Goal: Task Accomplishment & Management: Manage account settings

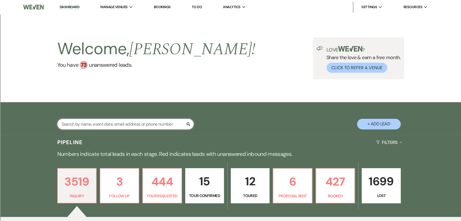
click at [130, 120] on input "text" at bounding box center [125, 124] width 136 height 11
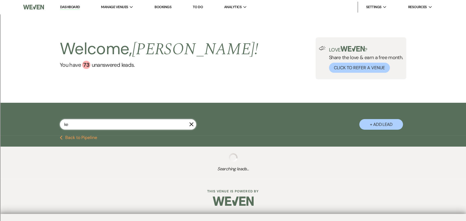
type input "keA"
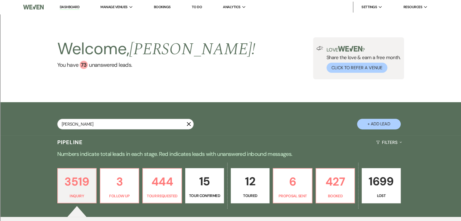
type input "[PERSON_NAME]"
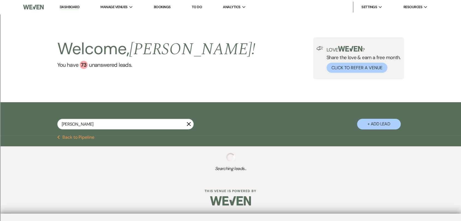
select select "8"
select select "2"
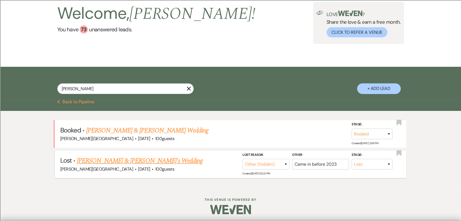
scroll to position [37, 0]
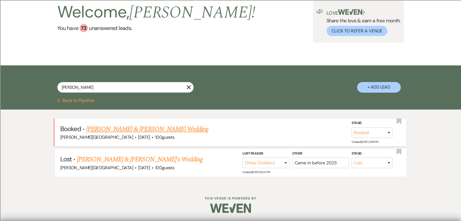
click at [156, 131] on link "[PERSON_NAME] & [PERSON_NAME] Wedding" at bounding box center [147, 129] width 122 height 10
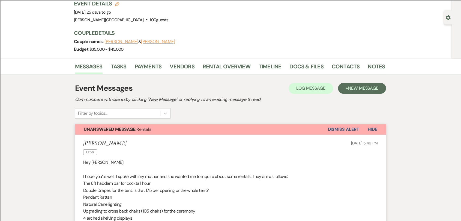
scroll to position [29, 0]
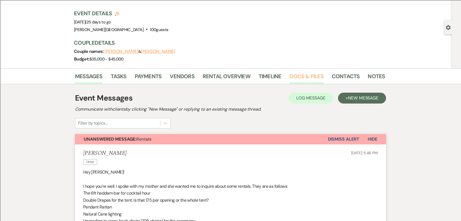
click at [310, 75] on link "Docs & Files" at bounding box center [306, 78] width 34 height 12
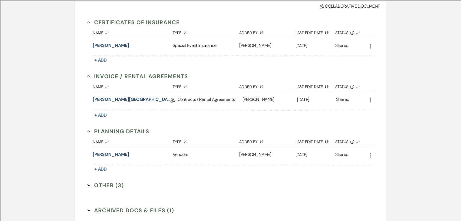
scroll to position [150, 0]
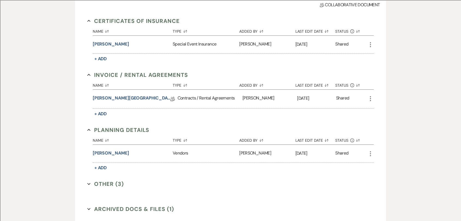
click at [371, 98] on icon "More" at bounding box center [370, 98] width 7 height 7
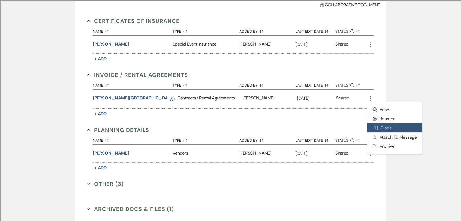
click at [388, 125] on button "Duplicate Clone" at bounding box center [394, 127] width 55 height 9
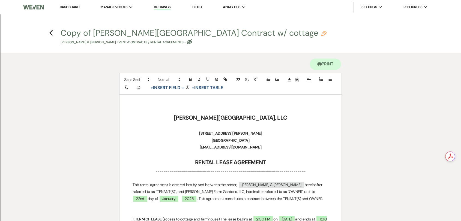
click at [153, 33] on button "Copy of [PERSON_NAME][GEOGRAPHIC_DATA] Contract w/ cottage Pencil [PERSON_NAME]…" at bounding box center [194, 37] width 266 height 16
select select "10"
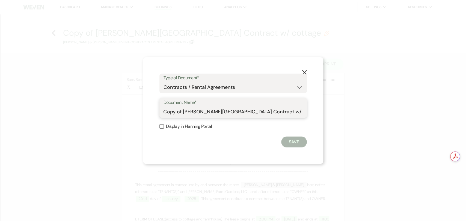
drag, startPoint x: 182, startPoint y: 111, endPoint x: 150, endPoint y: 109, distance: 32.5
click at [150, 109] on div "X Type of Document* Special Event Insurance Vendor Certificate of Insurance Con…" at bounding box center [233, 110] width 180 height 107
drag, startPoint x: 283, startPoint y: 114, endPoint x: 251, endPoint y: 116, distance: 32.5
click at [251, 116] on input "Revised [PERSON_NAME][GEOGRAPHIC_DATA] Contract w/ cottage" at bounding box center [232, 112] width 139 height 11
click at [182, 110] on input "Revised [PERSON_NAME][GEOGRAPHIC_DATA] Contract" at bounding box center [232, 112] width 139 height 11
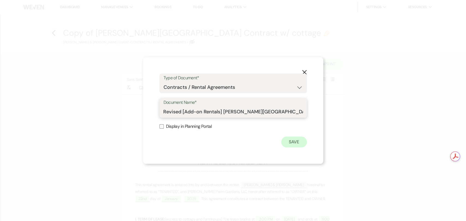
type input "Revised [Add-on Rentals] [PERSON_NAME][GEOGRAPHIC_DATA] Contract"
click at [291, 145] on button "Save" at bounding box center [294, 142] width 26 height 11
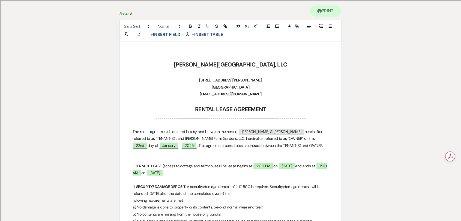
scroll to position [61, 0]
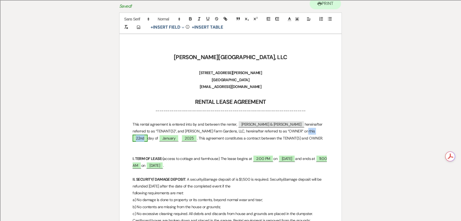
click at [148, 135] on span "22nd" at bounding box center [140, 138] width 15 height 7
select select "owner"
select select "Number"
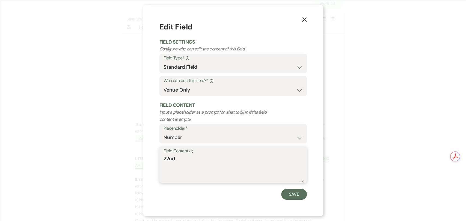
drag, startPoint x: 161, startPoint y: 164, endPoint x: 144, endPoint y: 160, distance: 17.7
click at [144, 160] on div "X Edit Field Field Settings Configure who can edit the content of this field. F…" at bounding box center [233, 110] width 180 height 211
type textarea "15th"
click at [299, 200] on div "X Edit Field Field Settings Configure who can edit the content of this field. F…" at bounding box center [233, 110] width 180 height 211
click at [299, 196] on button "Save" at bounding box center [294, 194] width 26 height 11
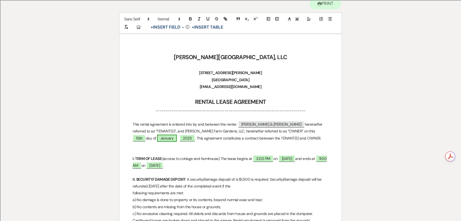
click at [157, 138] on span "January" at bounding box center [167, 138] width 20 height 7
select select "owner"
select select "custom_placeholder"
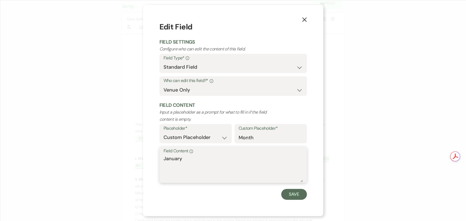
drag, startPoint x: 194, startPoint y: 163, endPoint x: 157, endPoint y: 157, distance: 37.6
click at [157, 157] on div "X Edit Field Field Settings Configure who can edit the content of this field. F…" at bounding box center [233, 110] width 180 height 211
type textarea "September"
click at [295, 198] on button "Save" at bounding box center [294, 194] width 26 height 11
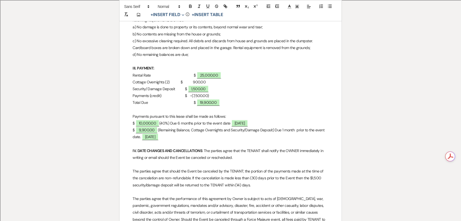
scroll to position [242, 0]
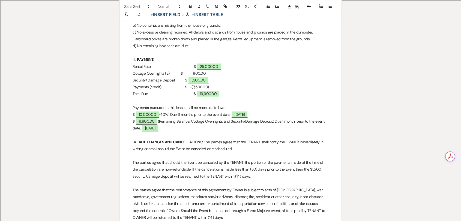
click at [175, 73] on p "Cottage Overnights (2) $ 900.00" at bounding box center [231, 73] width 196 height 7
click at [177, 82] on p "Security/ Damage Deposit $ ﻿ 1,500.00 ﻿" at bounding box center [231, 80] width 196 height 7
click at [178, 86] on p "Payments (credit) $ -(7,500.00)" at bounding box center [231, 87] width 196 height 7
click at [224, 74] on p "Cottage Overnights (2) $ 900.00" at bounding box center [231, 73] width 196 height 7
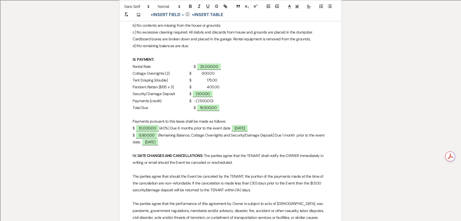
click at [194, 88] on p "Pendant Rattan [$135 x 3] $ 405.00" at bounding box center [231, 87] width 196 height 7
click at [220, 86] on p "Pendant Rattan [$135 x 3] $ 405.00" at bounding box center [231, 87] width 196 height 7
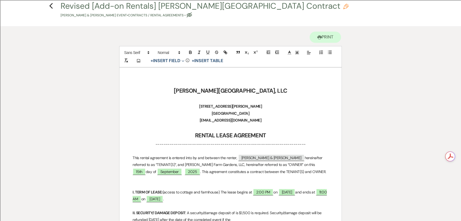
scroll to position [0, 0]
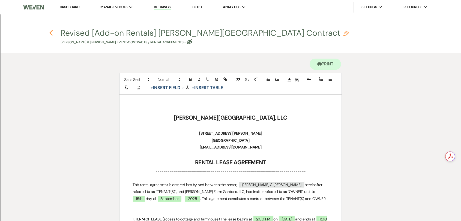
click at [50, 32] on icon "Previous" at bounding box center [51, 33] width 4 height 7
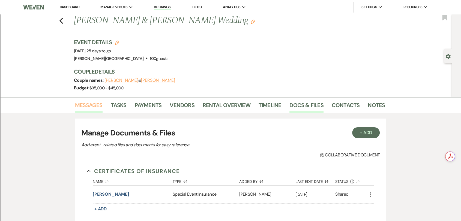
click at [95, 105] on link "Messages" at bounding box center [89, 107] width 28 height 12
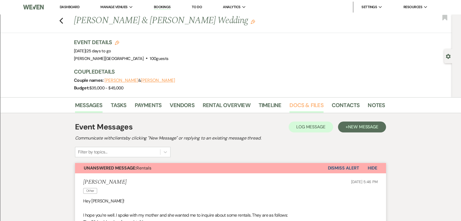
click at [310, 104] on link "Docs & Files" at bounding box center [306, 107] width 34 height 12
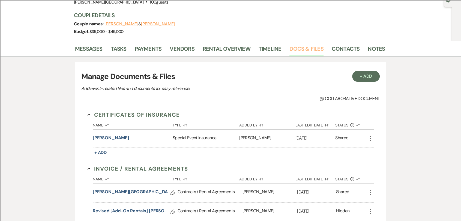
scroll to position [121, 0]
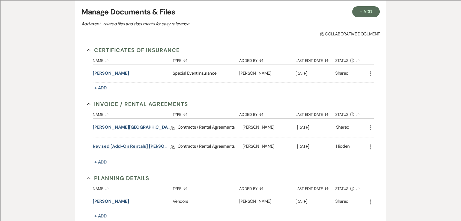
click at [143, 149] on link "Revised [Add-on Rentals] [PERSON_NAME][GEOGRAPHIC_DATA] Contract" at bounding box center [132, 147] width 78 height 8
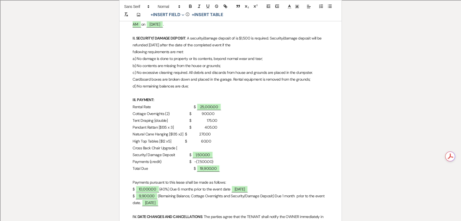
scroll to position [212, 0]
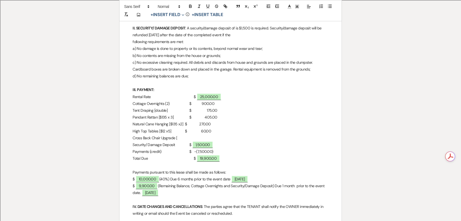
click at [193, 138] on p "Cross Back Chair Upgrade [" at bounding box center [231, 138] width 196 height 7
click at [178, 95] on p "Rental Rate $ ﻿ 25,000.00 ﻿" at bounding box center [231, 97] width 196 height 7
click at [178, 106] on p "Cottage Overnights (2) $ 900.00" at bounding box center [231, 103] width 196 height 7
click at [178, 112] on p "Tent Draping [double] $ 175.00" at bounding box center [231, 110] width 196 height 7
click at [177, 116] on p "Pendant Rattan [$135 x 3] $ 405.00" at bounding box center [231, 117] width 196 height 7
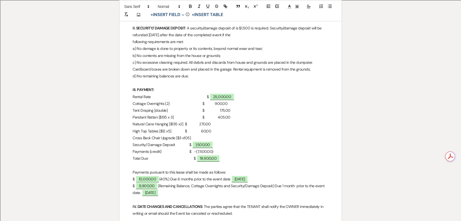
click at [183, 122] on p "Natural Cane Hanging [$135 x2] $ 270.00" at bounding box center [231, 124] width 196 height 7
click at [183, 131] on p "High Top Tables [$12 x5] $ 60.00" at bounding box center [231, 131] width 196 height 7
click at [192, 136] on p "Cross Back Chair Upgrade [$3 x105]" at bounding box center [231, 138] width 196 height 7
click at [205, 138] on p "Cross Back Chair Upgrade [$3 x105] $ 315.00" at bounding box center [231, 138] width 196 height 7
click at [229, 140] on p "Cross Back Chair Upgrade [$3 x105] $ 315.00" at bounding box center [231, 138] width 196 height 7
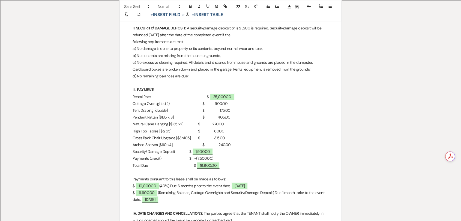
click at [178, 151] on p "Security/ Damage Deposit $ ﻿ 1,500.00 ﻿" at bounding box center [231, 151] width 196 height 7
click at [180, 158] on p "Payments (credit) $ -(7,500.00)" at bounding box center [231, 158] width 196 height 7
click at [178, 166] on p "Total Due $ ﻿ 19,900.00 ﻿" at bounding box center [231, 165] width 196 height 7
click at [151, 158] on p "Payments (credit) $ -(7,500.00)" at bounding box center [231, 158] width 196 height 7
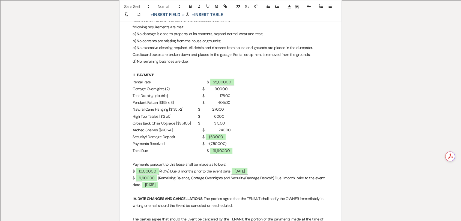
scroll to position [273, 0]
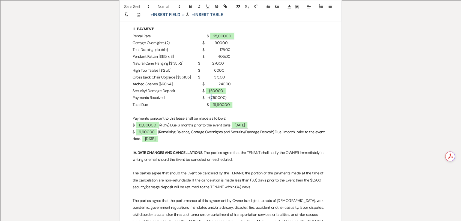
click at [204, 97] on p "Payments Received $ -(7,500.00)" at bounding box center [231, 97] width 196 height 7
click at [214, 104] on span "19,900.00" at bounding box center [221, 104] width 23 height 7
select select "owner"
select select "Amount"
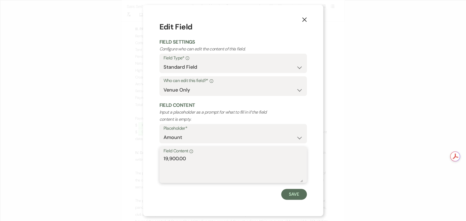
drag, startPoint x: 144, startPoint y: 159, endPoint x: 140, endPoint y: 157, distance: 4.3
click at [140, 157] on div "X Edit Field Field Settings Configure who can edit the content of this field. F…" at bounding box center [233, 110] width 466 height 221
drag, startPoint x: 176, startPoint y: 163, endPoint x: 145, endPoint y: 160, distance: 30.4
click at [145, 160] on div "X Edit Field Field Settings Configure who can edit the content of this field. F…" at bounding box center [233, 110] width 180 height 211
type textarea "1,465.00"
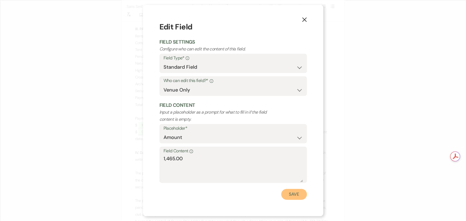
click at [294, 193] on button "Save" at bounding box center [294, 194] width 26 height 11
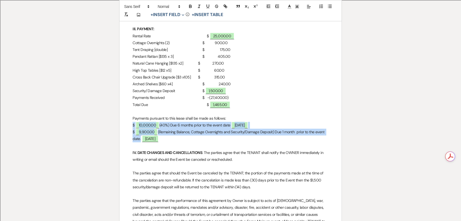
drag, startPoint x: 140, startPoint y: 139, endPoint x: 129, endPoint y: 126, distance: 17.1
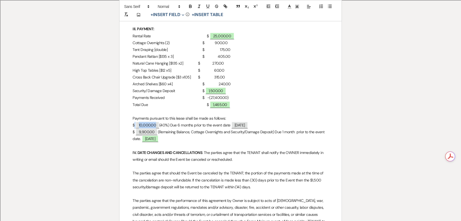
drag, startPoint x: 270, startPoint y: 122, endPoint x: 134, endPoint y: 121, distance: 135.6
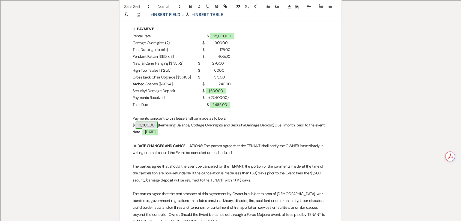
click at [156, 123] on span "9,900.00" at bounding box center [147, 125] width 22 height 7
select select "owner"
select select "Amount"
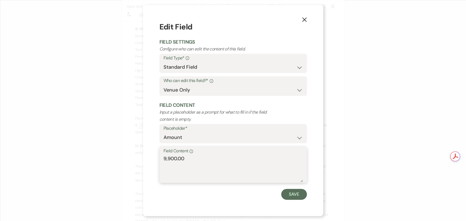
drag, startPoint x: 149, startPoint y: 156, endPoint x: 140, endPoint y: 153, distance: 9.7
click at [140, 153] on div "X Edit Field Field Settings Configure who can edit the content of this field. F…" at bounding box center [233, 110] width 466 height 221
paste textarea "1,465"
type textarea "1,465.00"
click at [292, 194] on button "Save" at bounding box center [294, 194] width 26 height 11
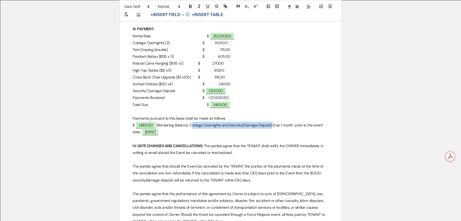
drag, startPoint x: 191, startPoint y: 125, endPoint x: 273, endPoint y: 125, distance: 81.6
click at [273, 125] on p "$ 1,465.00 (Remaining Balance, Cottage Overnights and Security/Damage Deposit) …" at bounding box center [231, 129] width 196 height 14
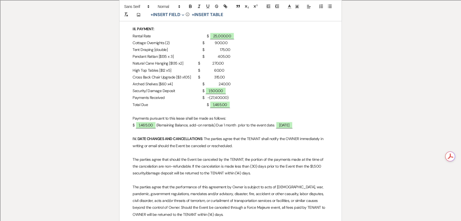
click at [223, 125] on p "$ 1,465.00 (Remaining Balance, add-on rentals) Due 1 month prior to the event d…" at bounding box center [231, 125] width 196 height 7
click at [226, 125] on p "$ 1,465.00 (Remaining Balance, add-on rentals) Due 1 month prior to the event d…" at bounding box center [231, 125] width 196 height 7
click at [293, 126] on span "[DATE]" at bounding box center [284, 125] width 17 height 7
select select "owner"
select select "Date"
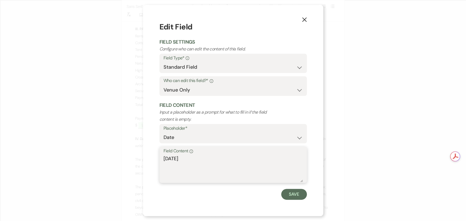
drag, startPoint x: 215, startPoint y: 159, endPoint x: 152, endPoint y: 155, distance: 64.0
click at [152, 155] on div "X Edit Field Field Settings Configure who can edit the content of this field. F…" at bounding box center [233, 110] width 180 height 211
click at [195, 160] on textarea "[DATE]" at bounding box center [232, 168] width 139 height 27
type textarea "[DATE]"
click at [292, 198] on button "Save" at bounding box center [294, 194] width 26 height 11
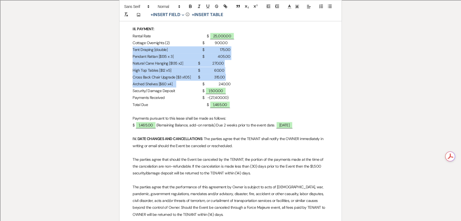
drag, startPoint x: 173, startPoint y: 85, endPoint x: 129, endPoint y: 48, distance: 57.3
copy div "Tent Draping [double] $ 175.00 Pendant Rattan [$135 x 3] $ 405.00 Natural Cane …"
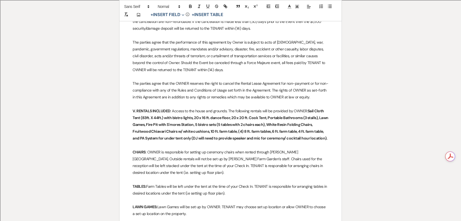
scroll to position [424, 0]
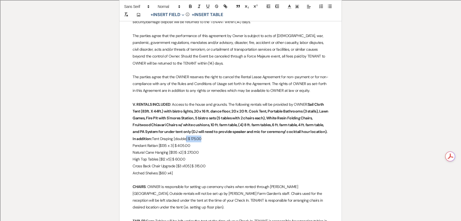
drag, startPoint x: 207, startPoint y: 139, endPoint x: 186, endPoint y: 140, distance: 21.3
click at [186, 140] on p "V. RENTALS INCLUDED : Access to the house and grounds. The following rentals wi…" at bounding box center [231, 121] width 196 height 41
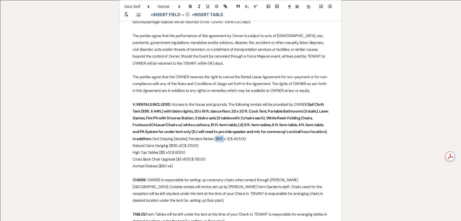
drag, startPoint x: 224, startPoint y: 138, endPoint x: 216, endPoint y: 140, distance: 7.9
click at [216, 140] on p "V. RENTALS INCLUDED : Access to the house and grounds. The following rentals wi…" at bounding box center [231, 121] width 196 height 41
drag, startPoint x: 250, startPoint y: 140, endPoint x: 223, endPoint y: 139, distance: 26.5
click at [223, 139] on p "V. RENTALS INCLUDED : Access to the house and grounds. The following rentals wi…" at bounding box center [231, 121] width 196 height 41
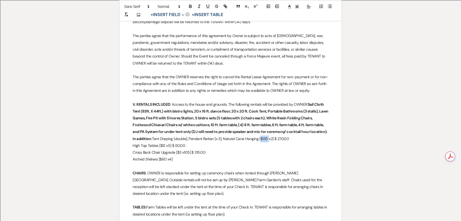
drag, startPoint x: 268, startPoint y: 140, endPoint x: 260, endPoint y: 140, distance: 7.9
click at [260, 140] on p "V. RENTALS INCLUDED : Access to the house and grounds. The following rentals wi…" at bounding box center [231, 121] width 196 height 41
drag, startPoint x: 284, startPoint y: 141, endPoint x: 266, endPoint y: 141, distance: 18.3
click at [266, 141] on p "V. RENTALS INCLUDED : Access to the house and grounds. The following rentals wi…" at bounding box center [231, 121] width 196 height 41
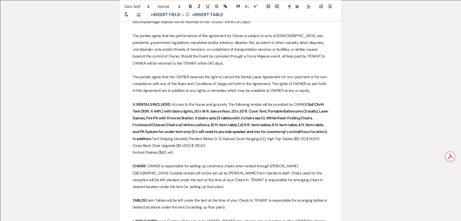
click at [300, 140] on p "V. RENTALS INCLUDED : Access to the house and grounds. The following rentals wi…" at bounding box center [231, 121] width 196 height 41
click at [299, 140] on p "V. RENTALS INCLUDED : Access to the house and grounds. The following rentals wi…" at bounding box center [231, 121] width 196 height 41
click at [153, 146] on p "V. RENTALS INCLUDED : Access to the house and grounds. The following rentals wi…" at bounding box center [231, 125] width 196 height 48
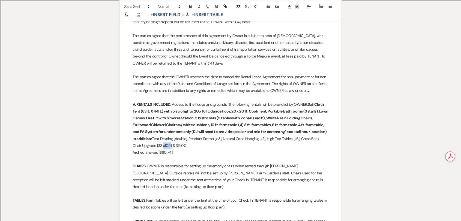
click at [153, 146] on p "V. RENTALS INCLUDED : Access to the house and grounds. The following rentals wi…" at bounding box center [231, 125] width 196 height 48
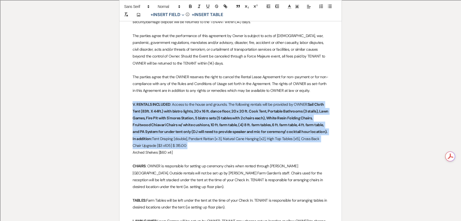
click at [153, 146] on p "V. RENTALS INCLUDED : Access to the house and grounds. The following rentals wi…" at bounding box center [231, 125] width 196 height 48
click at [159, 145] on p "V. RENTALS INCLUDED : Access to the house and grounds. The following rentals wi…" at bounding box center [231, 125] width 196 height 48
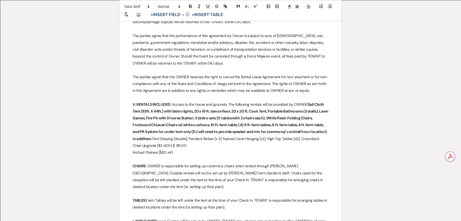
click at [154, 147] on p "V. RENTALS INCLUDED : Access to the house and grounds. The following rentals wi…" at bounding box center [231, 125] width 196 height 48
click at [173, 145] on p "V. RENTALS INCLUDED : Access to the house and grounds. The following rentals wi…" at bounding box center [231, 125] width 196 height 48
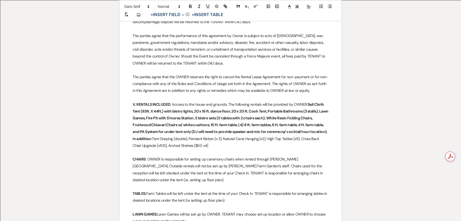
click at [193, 146] on p "V. RENTALS INCLUDED : Access to the house and grounds. The following rentals wi…" at bounding box center [231, 125] width 196 height 48
click at [197, 143] on p "V. RENTALS INCLUDED : Access to the house and grounds. The following rentals wi…" at bounding box center [231, 125] width 196 height 48
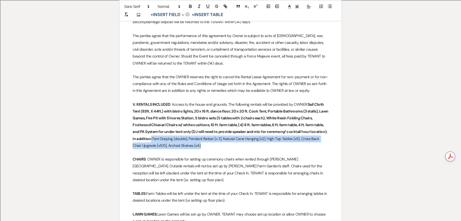
drag, startPoint x: 196, startPoint y: 148, endPoint x: 151, endPoint y: 140, distance: 46.4
click at [151, 140] on p "V. RENTALS INCLUDED : Access to the house and grounds. The following rentals wi…" at bounding box center [231, 125] width 196 height 48
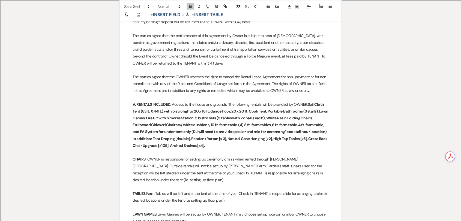
click at [139, 139] on strong "Sail Cloth Tent (83ft. X 44ft.) with bistro lights, 20 x 16 ft. dance floor, 20…" at bounding box center [231, 125] width 196 height 46
drag, startPoint x: 132, startPoint y: 138, endPoint x: 151, endPoint y: 142, distance: 18.7
click at [151, 142] on p "V. RENTALS INCLUDED : Access to the house and grounds. The following rentals wi…" at bounding box center [231, 125] width 196 height 48
click at [256, 179] on p "CHAIRS : OWNER is responsible for setting up ceremony chairs when rented throug…" at bounding box center [231, 170] width 196 height 28
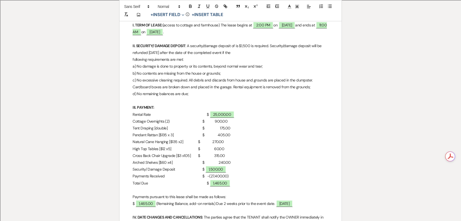
scroll to position [211, 0]
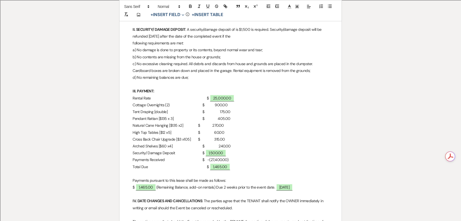
click at [203, 105] on p "Cottage Overnights (2) $ 900.00" at bounding box center [231, 105] width 196 height 7
click at [206, 111] on p "Tent Draping [double] $ 175.00" at bounding box center [231, 112] width 196 height 7
click at [204, 106] on p "Cottage Overnights (2) $ 900.00" at bounding box center [231, 105] width 196 height 7
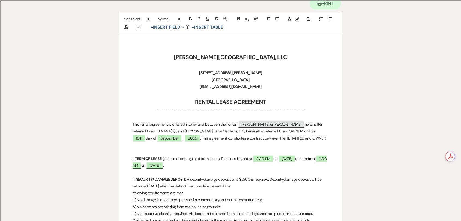
scroll to position [0, 0]
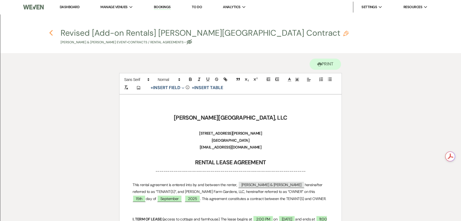
click at [50, 32] on use "button" at bounding box center [51, 33] width 4 height 6
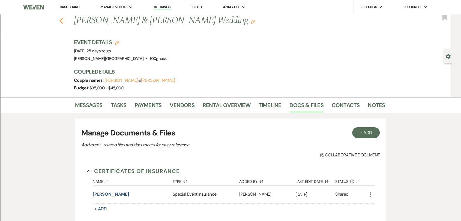
click at [63, 22] on icon "Previous" at bounding box center [61, 20] width 4 height 7
select select "8"
select select "2"
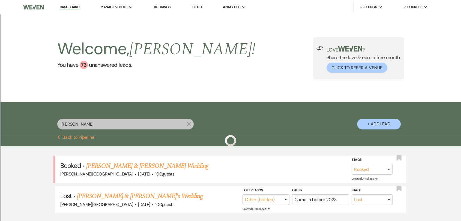
scroll to position [37, 0]
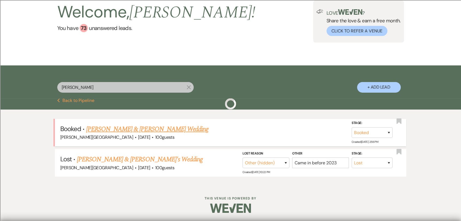
click at [139, 126] on link "[PERSON_NAME] & [PERSON_NAME] Wedding" at bounding box center [147, 129] width 122 height 10
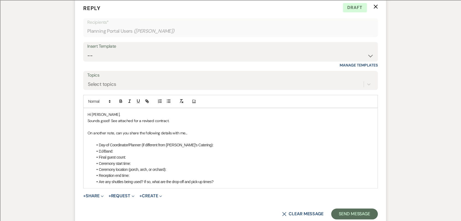
scroll to position [535, 0]
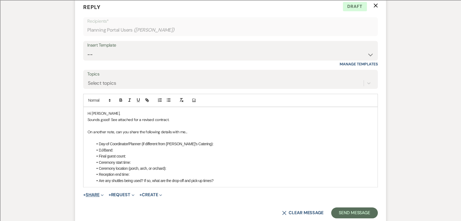
click at [98, 194] on button "+ Share Expand" at bounding box center [93, 195] width 20 height 4
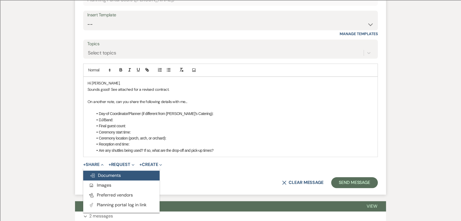
click at [114, 176] on span "Doc Upload Documents" at bounding box center [105, 176] width 31 height 6
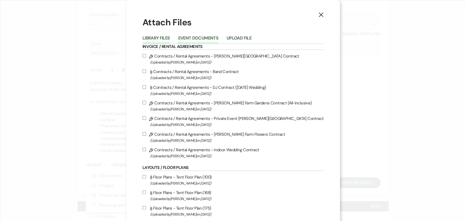
click at [209, 37] on button "Event Documents" at bounding box center [198, 40] width 40 height 8
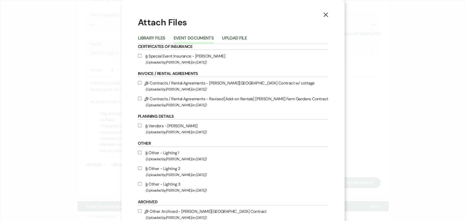
click at [197, 99] on label "Pencil Contracts / Rental Agreements - Revised [Add-on Rentals] [PERSON_NAME] F…" at bounding box center [233, 101] width 190 height 13
click at [141, 99] on input "Pencil Contracts / Rental Agreements - Revised [Add-on Rentals] [PERSON_NAME] F…" at bounding box center [140, 99] width 4 height 4
checkbox input "true"
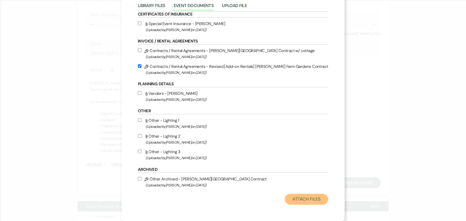
click at [287, 197] on button "Attach Files" at bounding box center [305, 199] width 43 height 11
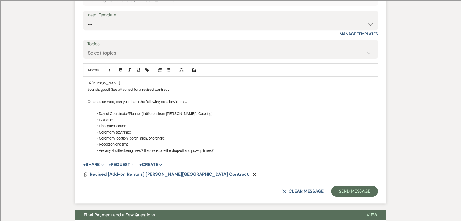
click at [197, 103] on p "On another note, can you share the following details with me..." at bounding box center [231, 102] width 286 height 6
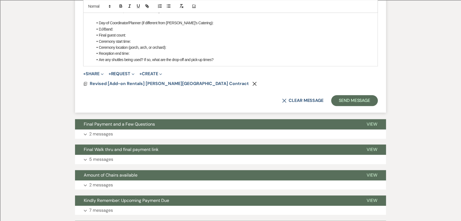
scroll to position [625, 0]
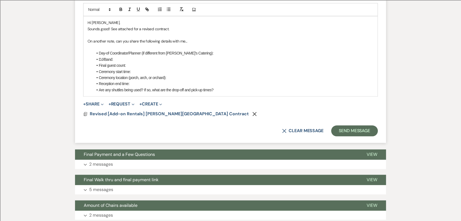
click at [225, 90] on li "Are any shuttles being used? If so, what are the drop-off and pick-up times?" at bounding box center [233, 90] width 280 height 6
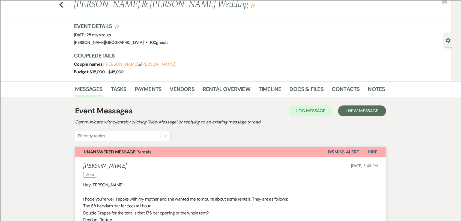
scroll to position [0, 0]
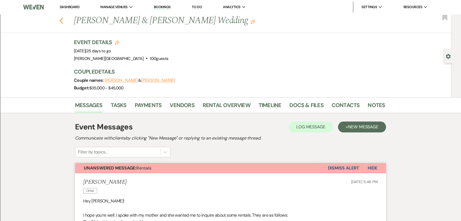
click at [63, 22] on use "button" at bounding box center [61, 21] width 4 height 6
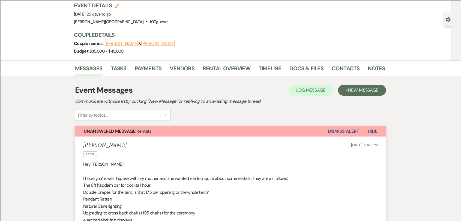
select select "8"
select select "2"
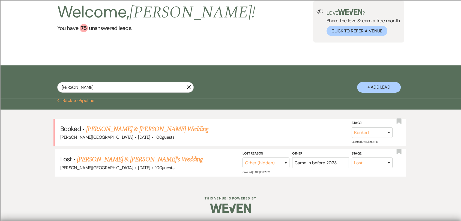
click at [187, 85] on icon "X" at bounding box center [189, 87] width 4 height 4
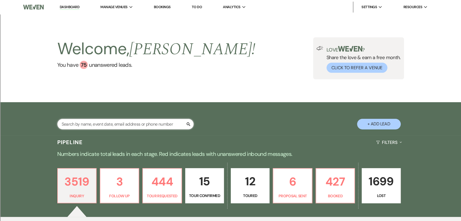
click at [132, 124] on input "text" at bounding box center [125, 124] width 136 height 11
type input "[PERSON_NAME]"
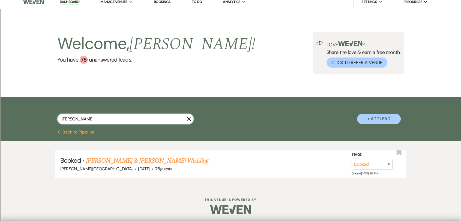
scroll to position [7, 0]
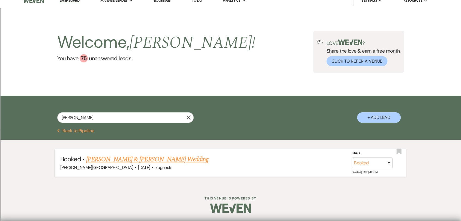
click at [157, 160] on link "[PERSON_NAME] & [PERSON_NAME] Wedding" at bounding box center [147, 160] width 122 height 10
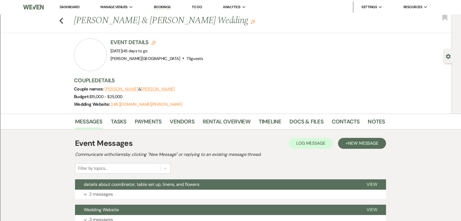
scroll to position [61, 0]
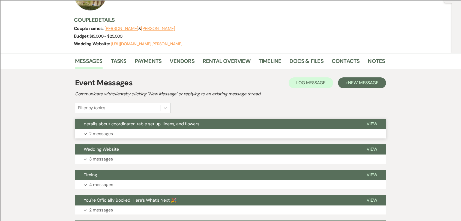
click at [217, 121] on button "details about coordinator, table set up, linens, and flowers" at bounding box center [216, 124] width 283 height 10
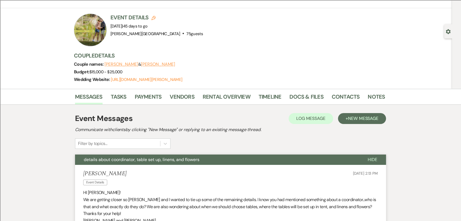
scroll to position [0, 0]
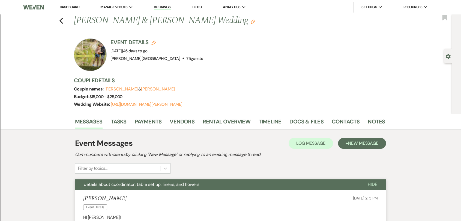
click at [66, 19] on div "Previous [PERSON_NAME] & [PERSON_NAME] Wedding Edit Bookmark" at bounding box center [224, 23] width 455 height 19
click at [67, 6] on link "Dashboard" at bounding box center [70, 7] width 20 height 5
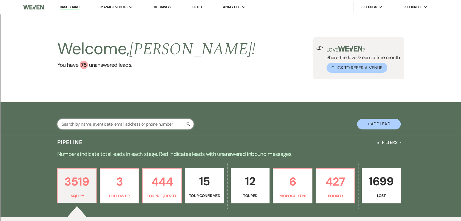
click at [128, 123] on input "text" at bounding box center [125, 124] width 136 height 11
type input "[PERSON_NAME]"
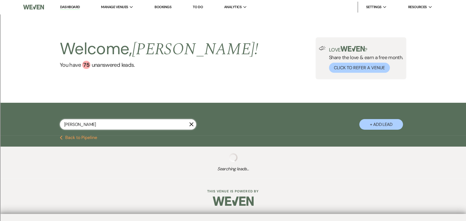
select select "2"
select select "8"
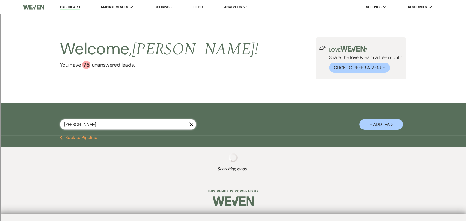
select select "2"
select select "8"
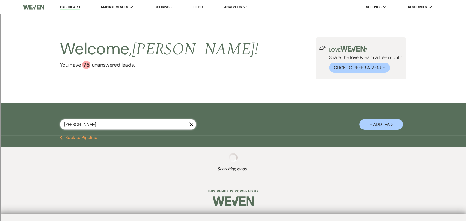
select select "8"
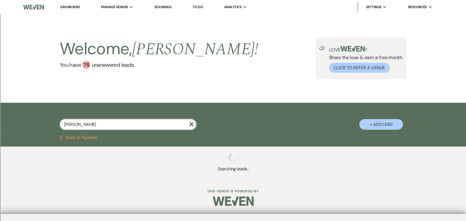
select select "2"
select select "8"
select select "2"
select select "8"
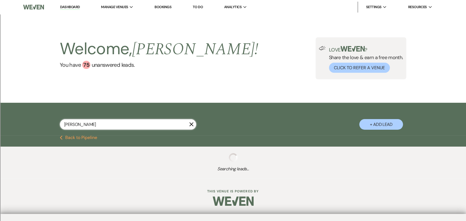
select select "8"
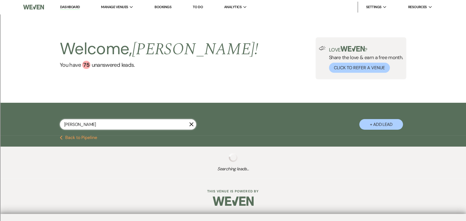
select select "2"
select select "8"
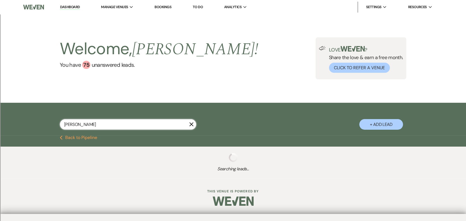
select select "8"
select select "2"
select select "8"
select select "2"
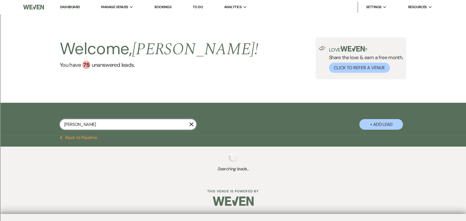
select select "8"
select select "2"
select select "8"
select select "2"
select select "8"
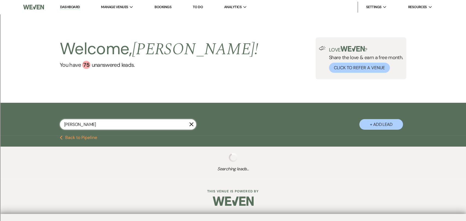
select select "2"
select select "8"
select select "2"
select select "8"
select select "2"
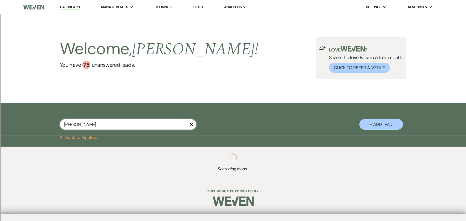
select select "8"
select select "2"
select select "8"
select select "2"
select select "8"
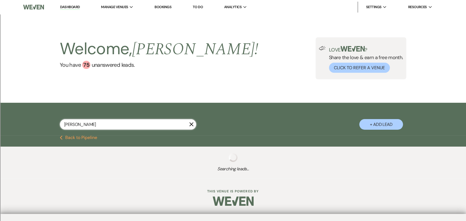
select select "2"
select select "8"
select select "2"
select select "8"
select select "2"
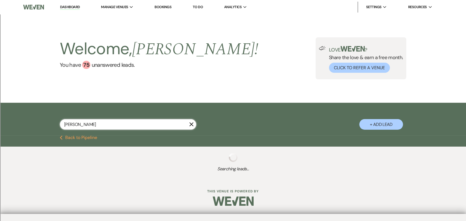
select select "8"
select select "2"
select select "8"
select select "2"
select select "8"
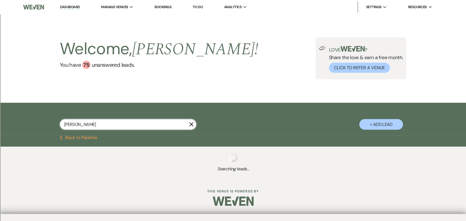
select select "2"
select select "8"
select select "2"
select select "8"
select select "2"
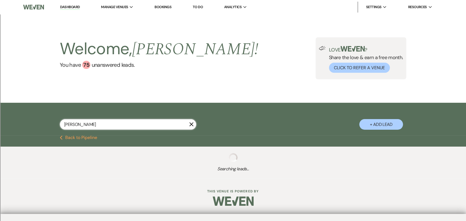
select select "8"
select select "2"
select select "8"
select select "2"
select select "8"
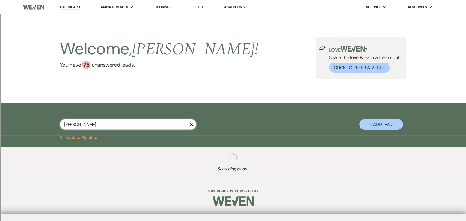
select select "2"
select select "8"
select select "2"
select select "8"
select select "2"
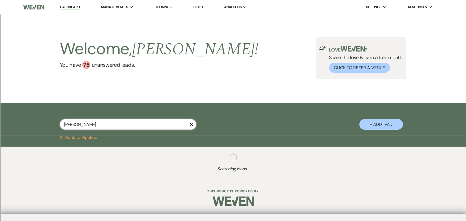
select select "8"
select select "2"
select select "8"
select select "2"
select select "8"
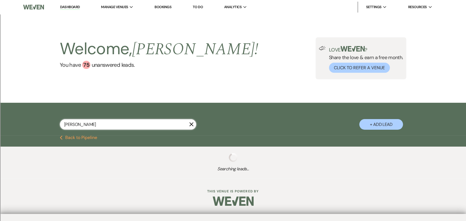
select select "2"
select select "8"
select select "2"
select select "8"
select select "2"
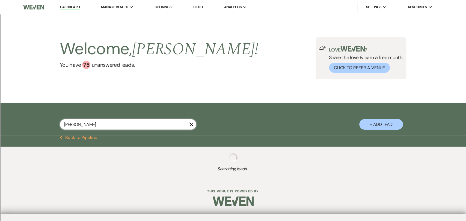
select select "8"
select select "2"
select select "8"
select select "2"
select select "8"
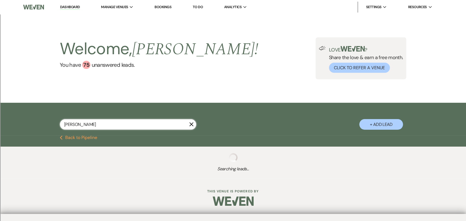
select select "2"
select select "8"
select select "2"
select select "8"
select select "2"
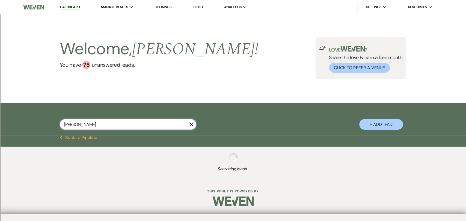
select select "8"
select select "2"
select select "8"
select select "2"
select select "8"
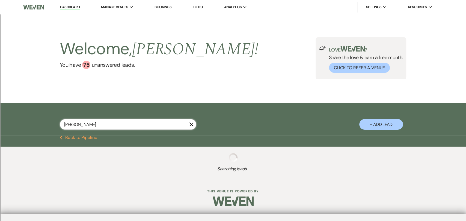
select select "2"
select select "8"
select select "2"
select select "8"
select select "2"
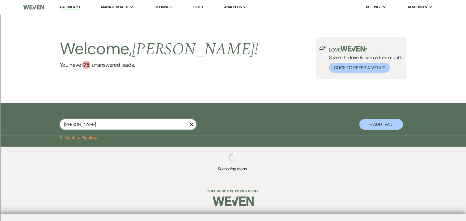
select select "8"
select select "2"
select select "8"
select select "2"
select select "8"
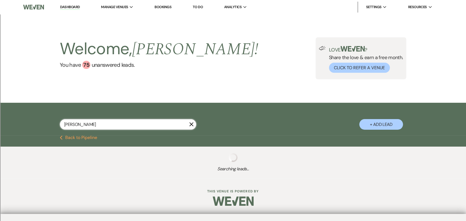
select select "2"
select select "8"
select select "2"
select select "8"
select select "2"
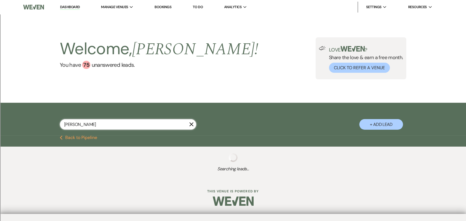
select select "8"
select select "2"
select select "8"
select select "2"
select select "8"
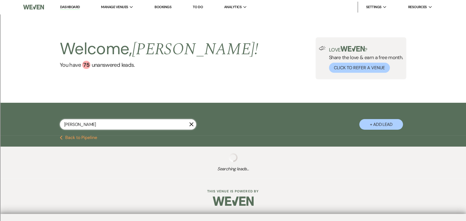
select select "2"
select select "8"
select select "2"
select select "8"
select select "2"
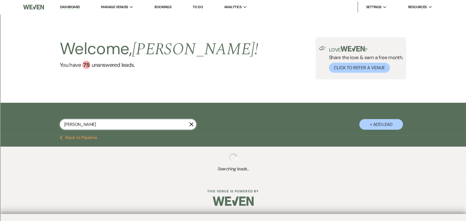
select select "8"
select select "2"
select select "8"
select select "2"
select select "8"
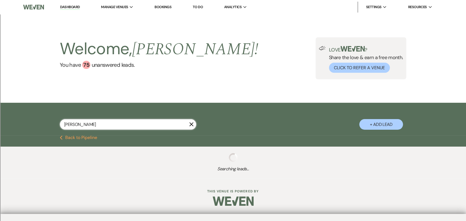
select select "2"
select select "8"
select select "2"
select select "8"
select select "2"
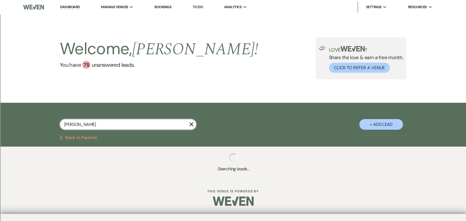
select select "8"
select select "2"
select select "8"
select select "2"
select select "8"
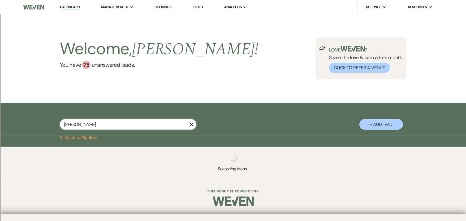
select select "2"
select select "8"
select select "2"
select select "8"
select select "2"
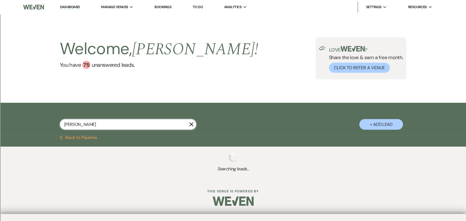
select select "8"
select select "2"
select select "8"
select select "2"
select select "8"
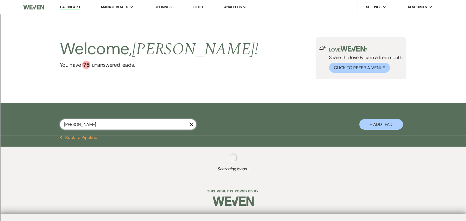
select select "2"
select select "8"
select select "2"
select select "8"
select select "2"
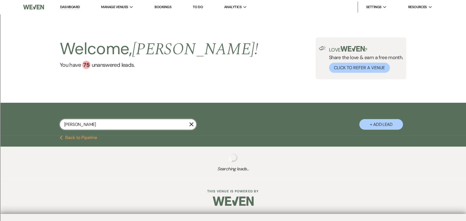
select select "8"
select select "2"
select select "8"
select select "2"
select select "8"
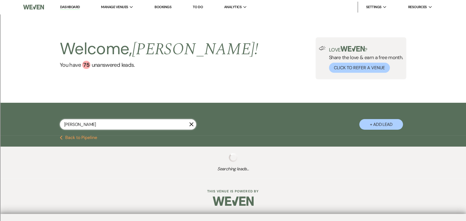
select select "2"
select select "8"
select select "2"
select select "8"
select select "2"
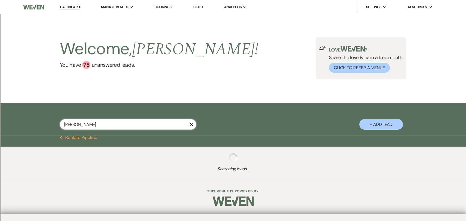
select select "8"
select select "2"
select select "8"
select select "2"
select select "8"
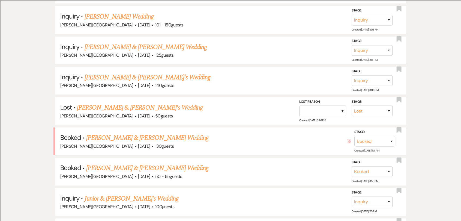
scroll to position [1212, 0]
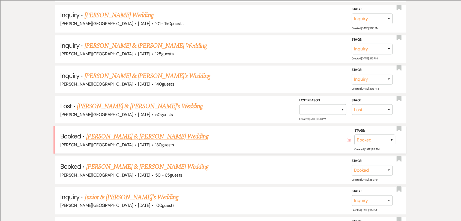
click at [161, 135] on link "[PERSON_NAME] & [PERSON_NAME] Wedding" at bounding box center [147, 137] width 122 height 10
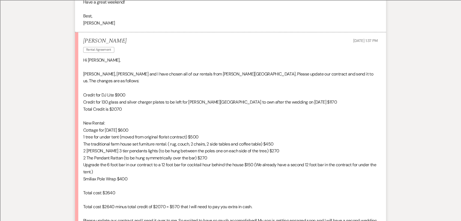
scroll to position [939, 0]
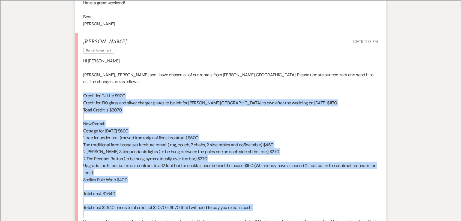
drag, startPoint x: 83, startPoint y: 80, endPoint x: 257, endPoint y: 202, distance: 212.4
click at [257, 202] on div "Hi [PERSON_NAME], [PERSON_NAME], [PERSON_NAME] and I have chosen all of our ren…" at bounding box center [230, 162] width 295 height 209
copy div "Credit for DJ Lite $900 Credit for 130 glass and silver charger plates to be le…"
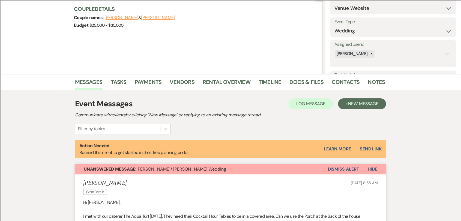
scroll to position [61, 0]
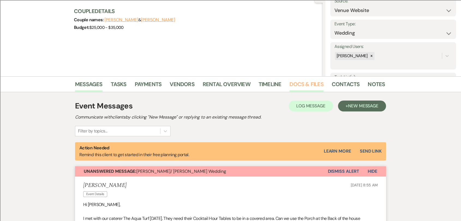
click at [292, 85] on link "Docs & Files" at bounding box center [306, 86] width 34 height 12
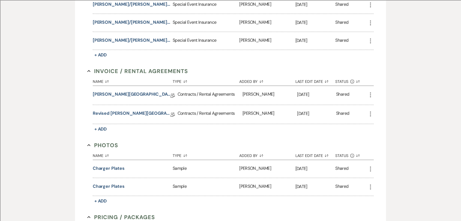
scroll to position [242, 0]
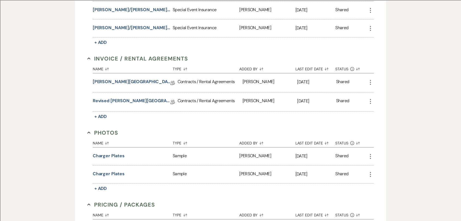
click at [372, 103] on icon "More" at bounding box center [370, 101] width 7 height 7
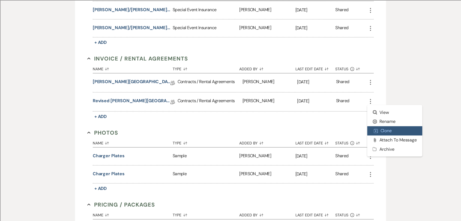
click at [388, 131] on button "Duplicate Clone" at bounding box center [394, 130] width 55 height 9
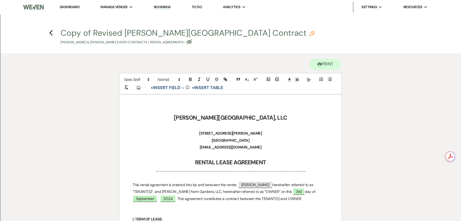
click at [124, 34] on button "Copy of Revised [PERSON_NAME][GEOGRAPHIC_DATA] Contract Pencil [PERSON_NAME] & …" at bounding box center [188, 37] width 254 height 16
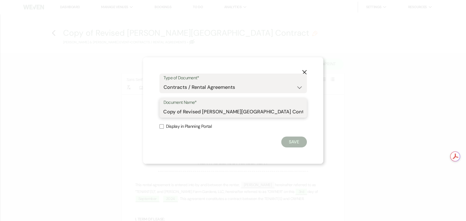
drag, startPoint x: 183, startPoint y: 112, endPoint x: 169, endPoint y: 112, distance: 13.9
click at [169, 112] on input "Copy of Revised [PERSON_NAME][GEOGRAPHIC_DATA] Contract" at bounding box center [232, 112] width 139 height 11
click at [181, 112] on input "Revised [PERSON_NAME][GEOGRAPHIC_DATA] Contract" at bounding box center [232, 112] width 139 height 11
click at [297, 145] on button "Save" at bounding box center [294, 142] width 26 height 11
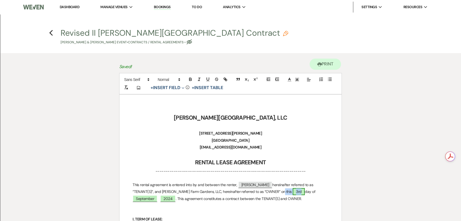
click at [293, 193] on span "3rd" at bounding box center [299, 191] width 12 height 7
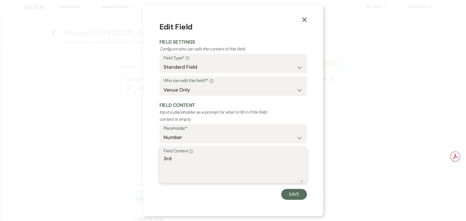
drag, startPoint x: 183, startPoint y: 162, endPoint x: 133, endPoint y: 160, distance: 50.5
click at [133, 160] on div "X Edit Field Field Settings Configure who can edit the content of this field. F…" at bounding box center [233, 110] width 466 height 221
click at [300, 193] on button "Save" at bounding box center [294, 194] width 26 height 11
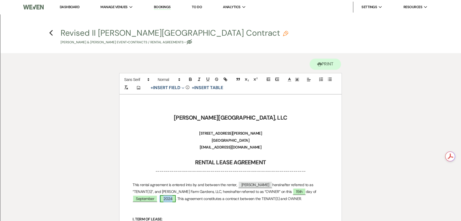
click at [176, 195] on span "2024" at bounding box center [168, 198] width 16 height 7
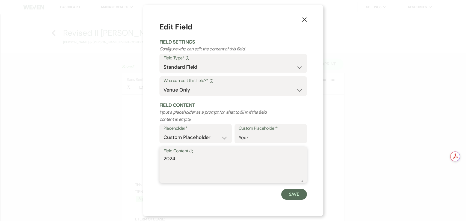
click at [226, 158] on textarea "2024" at bounding box center [232, 168] width 139 height 27
click at [292, 196] on button "Save" at bounding box center [294, 194] width 26 height 11
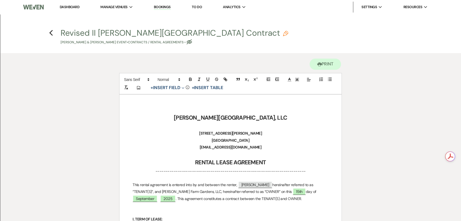
scroll to position [182, 0]
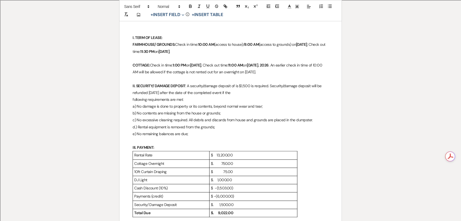
click at [228, 136] on p "e) No remaining balances are due;" at bounding box center [231, 134] width 196 height 7
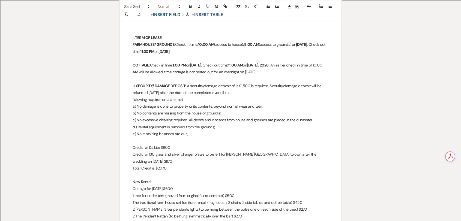
click at [161, 165] on p "Total Credit is $2070" at bounding box center [231, 168] width 196 height 7
click at [164, 148] on p "Credit for DJ Lite $900" at bounding box center [231, 147] width 196 height 7
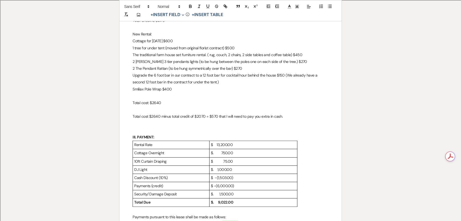
scroll to position [333, 0]
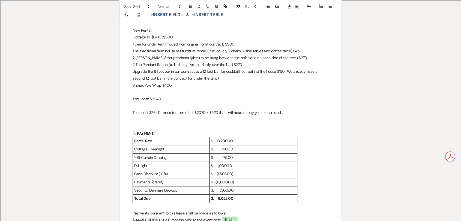
click at [234, 163] on p "$. 1,000.00" at bounding box center [253, 166] width 85 height 7
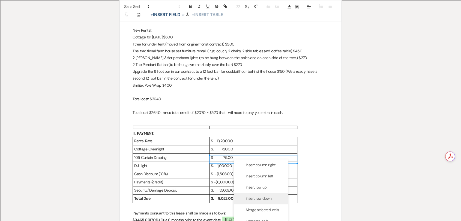
click at [258, 197] on span "Insert row down" at bounding box center [259, 199] width 26 height 6
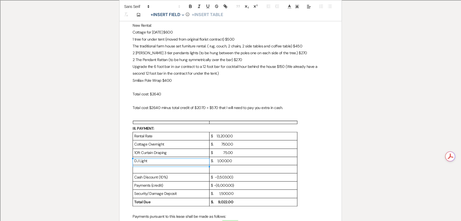
scroll to position [341, 0]
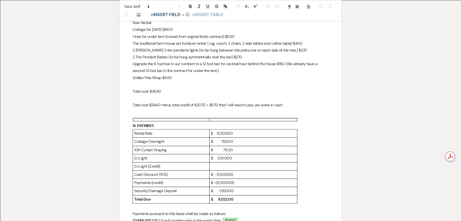
click at [213, 155] on p "$. 1,000.00" at bounding box center [253, 158] width 85 height 7
click at [246, 163] on p at bounding box center [253, 166] width 85 height 7
click at [214, 155] on p "$ 1,000.00" at bounding box center [253, 158] width 85 height 7
click at [213, 163] on p at bounding box center [253, 166] width 85 height 7
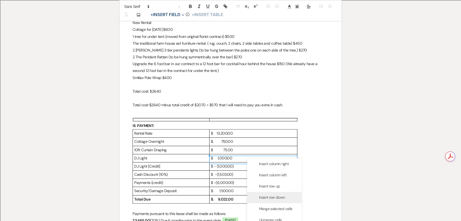
click at [271, 197] on span "Insert row down" at bounding box center [272, 198] width 26 height 6
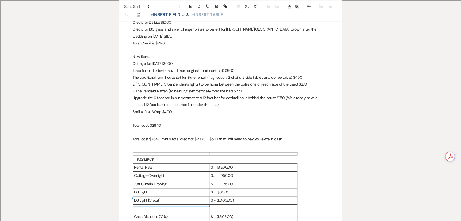
scroll to position [401, 0]
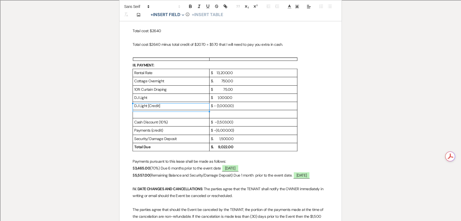
click at [158, 127] on p "Payments (credit)" at bounding box center [171, 130] width 74 height 7
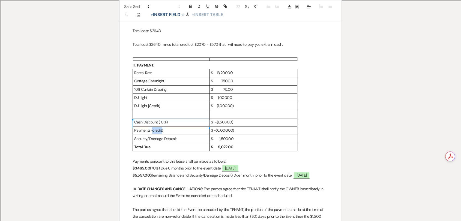
click at [158, 127] on p "Payments (credit)" at bounding box center [171, 130] width 74 height 7
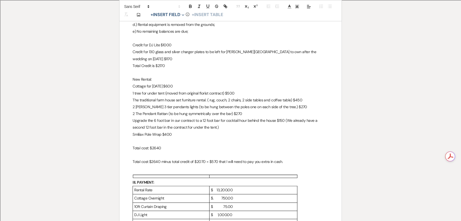
scroll to position [280, 0]
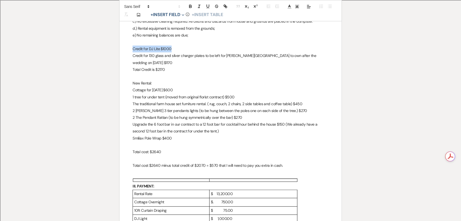
drag, startPoint x: 172, startPoint y: 49, endPoint x: 132, endPoint y: 51, distance: 39.9
click at [133, 51] on p "Credit for DJ Lite $1000" at bounding box center [231, 49] width 196 height 7
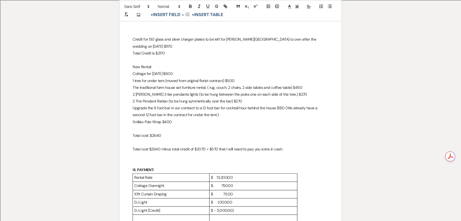
scroll to position [311, 0]
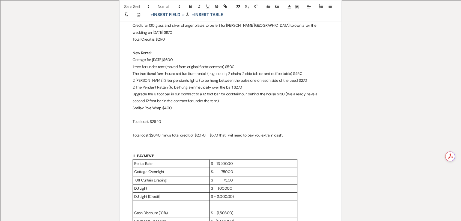
click at [176, 202] on p at bounding box center [171, 205] width 74 height 7
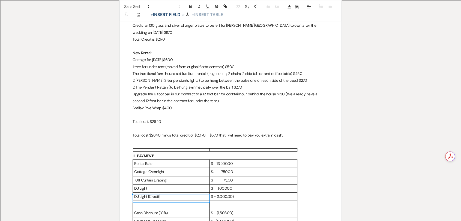
click at [176, 202] on p at bounding box center [171, 205] width 74 height 7
click at [175, 202] on p at bounding box center [171, 205] width 74 height 7
click at [177, 202] on p at bounding box center [171, 205] width 74 height 7
click at [160, 193] on p "DJ Light [Credit]" at bounding box center [171, 196] width 74 height 7
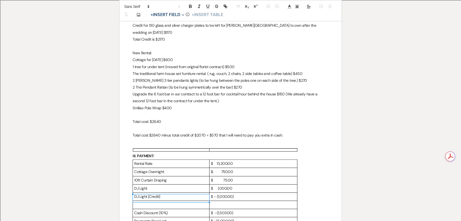
click at [161, 202] on p at bounding box center [171, 205] width 74 height 7
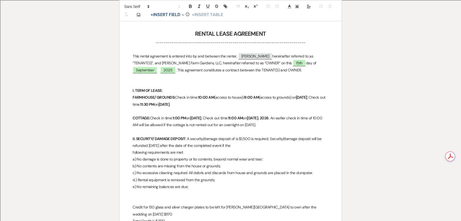
scroll to position [0, 0]
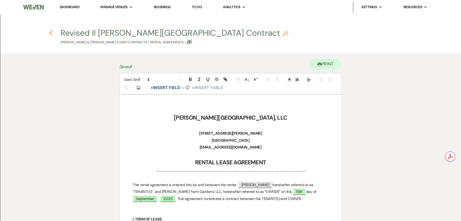
click at [51, 32] on use "button" at bounding box center [51, 33] width 4 height 6
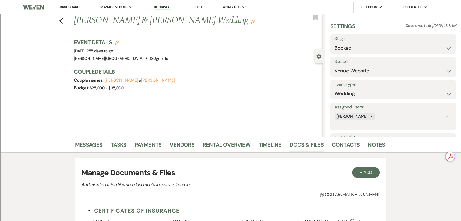
scroll to position [242, 0]
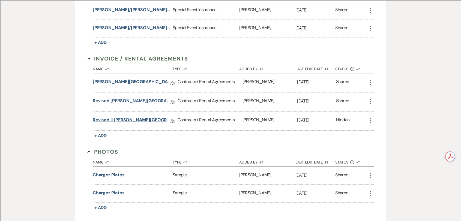
click at [146, 120] on link "Revised II [PERSON_NAME][GEOGRAPHIC_DATA] Contract" at bounding box center [132, 121] width 78 height 8
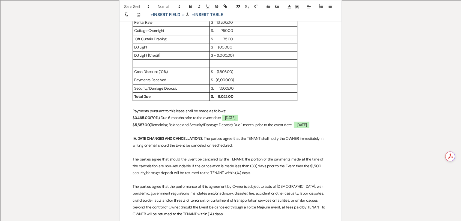
scroll to position [454, 0]
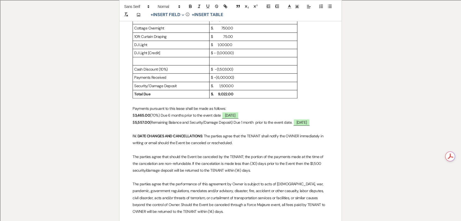
click at [176, 58] on p at bounding box center [171, 61] width 74 height 7
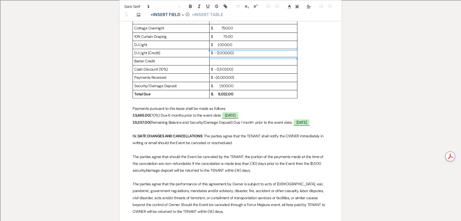
click at [225, 58] on p at bounding box center [253, 61] width 85 height 7
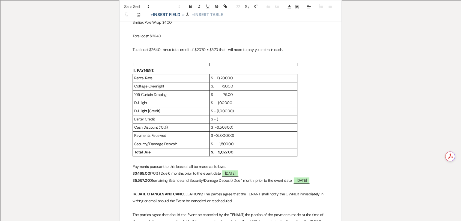
scroll to position [364, 0]
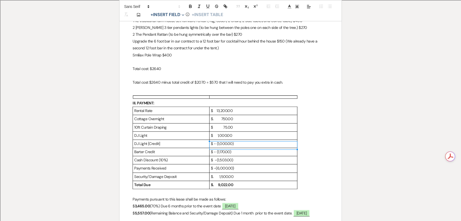
click at [213, 149] on p "$ - (1,170.00)" at bounding box center [253, 152] width 85 height 7
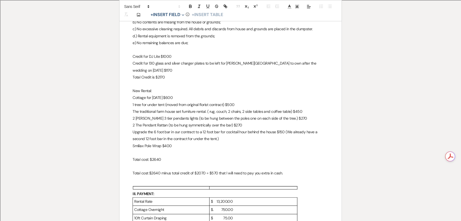
scroll to position [212, 0]
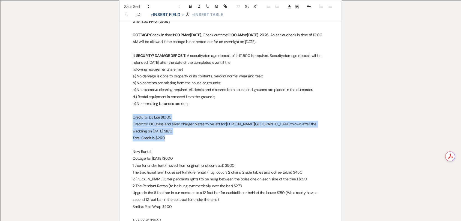
drag, startPoint x: 169, startPoint y: 132, endPoint x: 131, endPoint y: 119, distance: 39.2
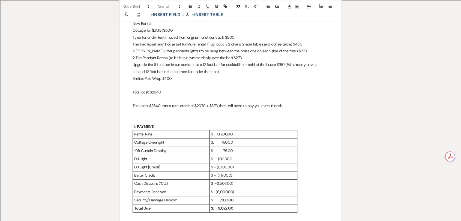
scroll to position [273, 0]
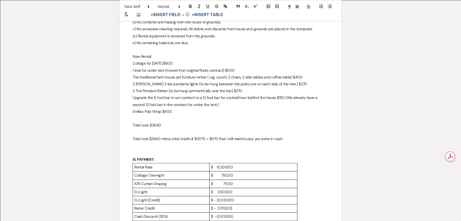
click at [218, 177] on p "$. 750.00" at bounding box center [253, 175] width 85 height 7
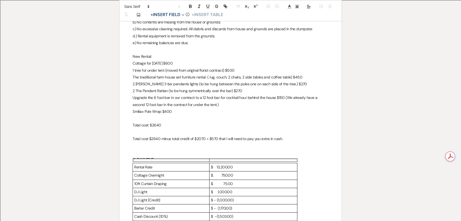
click at [214, 177] on p "$. 750.00" at bounding box center [253, 175] width 85 height 7
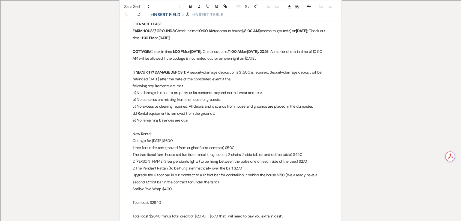
scroll to position [151, 0]
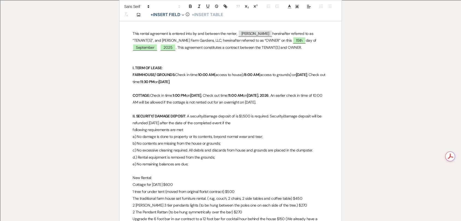
click at [305, 159] on p "d.) Rental equipment is removed from the grounds;" at bounding box center [231, 157] width 196 height 7
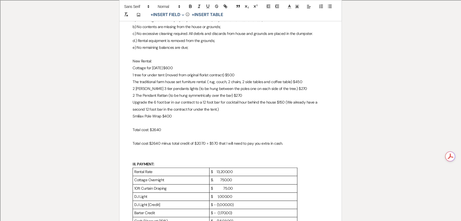
scroll to position [273, 0]
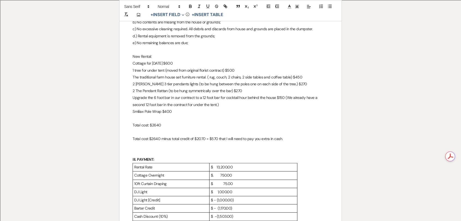
click at [240, 177] on p "$. 750.00" at bounding box center [253, 175] width 85 height 7
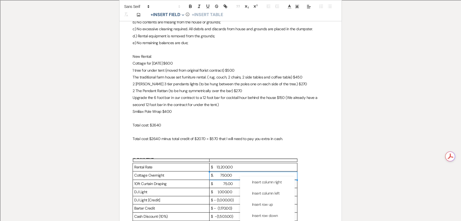
click at [179, 176] on p "Cottage Overnight" at bounding box center [171, 175] width 74 height 7
click at [236, 177] on p "$. 750.00" at bounding box center [253, 175] width 85 height 7
click at [273, 215] on span "Insert row down" at bounding box center [261, 217] width 26 height 6
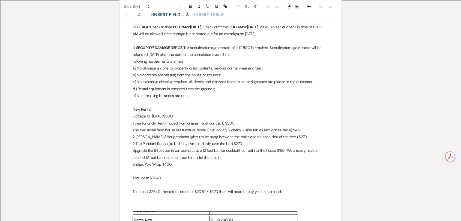
scroll to position [371, 0]
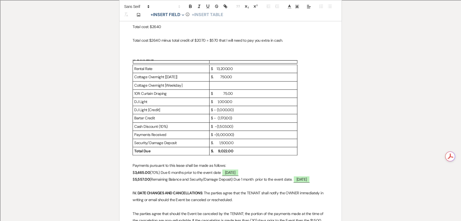
click at [214, 79] on p "$. 750.00" at bounding box center [253, 77] width 85 height 7
click at [230, 85] on p at bounding box center [253, 85] width 85 height 7
click at [215, 85] on p "$ 600.00" at bounding box center [253, 85] width 85 height 7
click at [217, 78] on p "$ 750.00" at bounding box center [253, 77] width 85 height 7
click at [240, 83] on p "$ 600.00" at bounding box center [253, 85] width 85 height 7
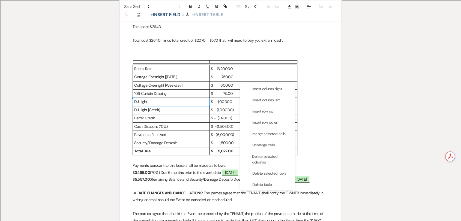
click at [199, 104] on p "DJ Light" at bounding box center [171, 101] width 74 height 7
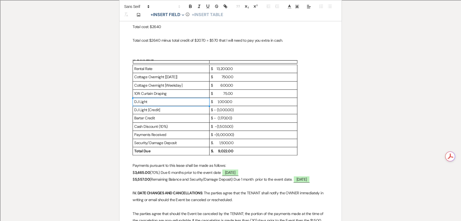
click at [201, 94] on p "10ft Curtain Draping" at bounding box center [171, 93] width 74 height 7
click at [246, 121] on p "$ - (1,170.00)" at bounding box center [253, 118] width 85 height 7
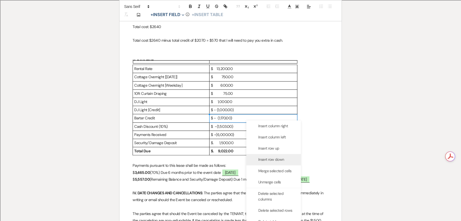
click at [280, 158] on span "Insert row down" at bounding box center [271, 160] width 26 height 6
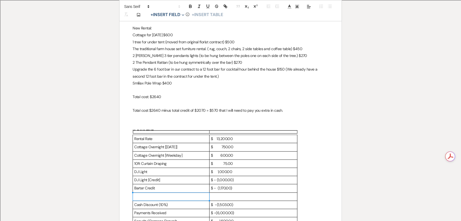
scroll to position [341, 0]
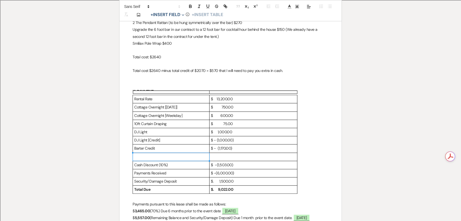
click at [160, 158] on p at bounding box center [171, 157] width 74 height 7
click at [225, 156] on p at bounding box center [253, 157] width 85 height 7
click at [215, 155] on p "$ 500.00" at bounding box center [253, 157] width 85 height 7
click at [240, 155] on p "$ 500.00" at bounding box center [253, 157] width 85 height 7
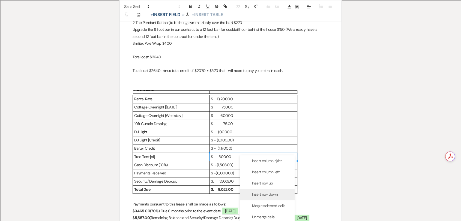
click at [274, 190] on div "Insert row down" at bounding box center [267, 194] width 55 height 11
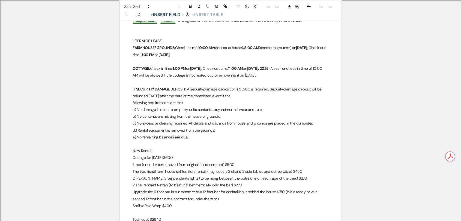
scroll to position [190, 0]
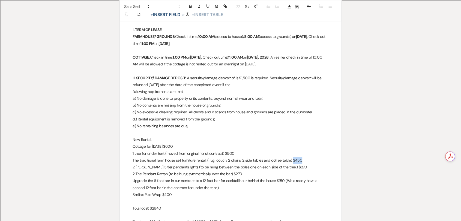
drag, startPoint x: 301, startPoint y: 160, endPoint x: 292, endPoint y: 160, distance: 9.0
click at [292, 160] on p "The traditional farm house set furniture rental. ( rug, couch, 2 chairs, 2 side…" at bounding box center [231, 160] width 196 height 7
copy p "$450"
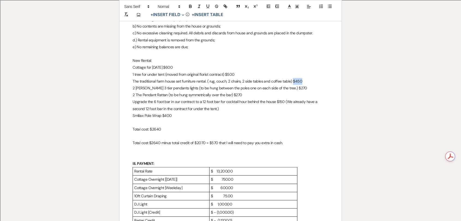
scroll to position [371, 0]
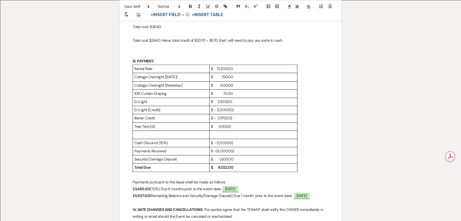
click at [170, 136] on p at bounding box center [171, 134] width 74 height 7
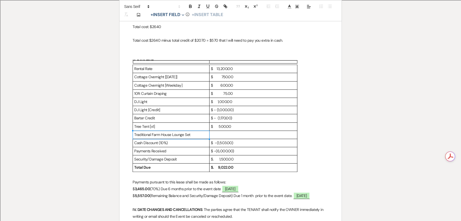
click at [163, 132] on p "Traditional Farm House Lounge Set" at bounding box center [171, 134] width 74 height 7
click at [227, 134] on p at bounding box center [253, 134] width 85 height 7
click at [216, 132] on p "$ 450.00" at bounding box center [253, 134] width 85 height 7
click at [236, 135] on p "$ 450.00" at bounding box center [253, 134] width 85 height 7
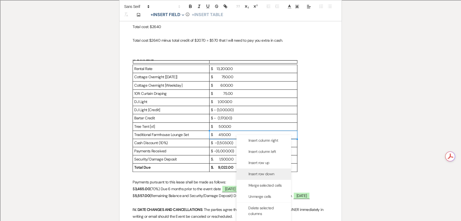
click at [257, 176] on span "Insert row down" at bounding box center [261, 174] width 26 height 6
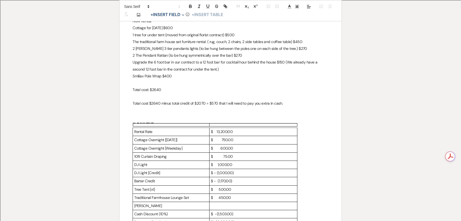
scroll to position [341, 0]
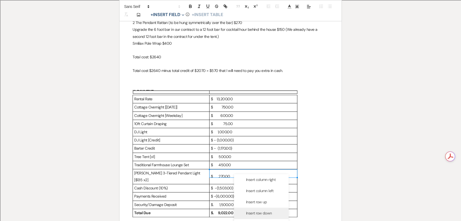
click at [262, 213] on span "Insert row down" at bounding box center [259, 214] width 26 height 6
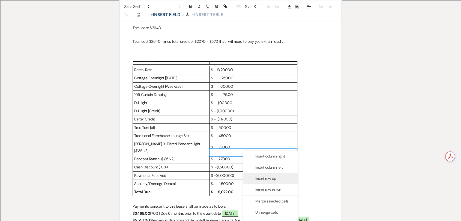
scroll to position [371, 0]
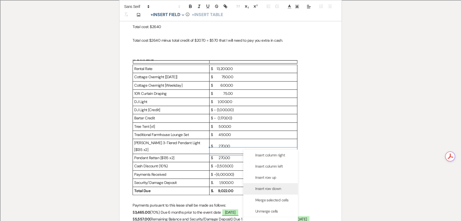
click at [266, 188] on span "Insert row down" at bounding box center [268, 189] width 26 height 6
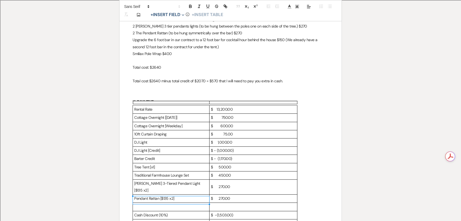
scroll to position [341, 0]
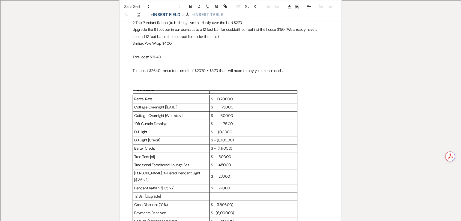
click at [226, 193] on p at bounding box center [253, 196] width 85 height 7
click at [213, 193] on p "$ 150.00" at bounding box center [253, 196] width 85 height 7
click at [245, 193] on p "$ 150.00" at bounding box center [253, 196] width 85 height 7
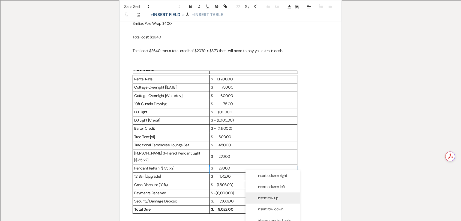
scroll to position [371, 0]
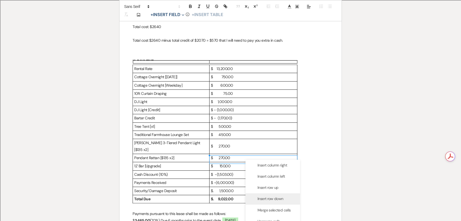
click at [274, 199] on span "Insert row down" at bounding box center [270, 199] width 26 height 6
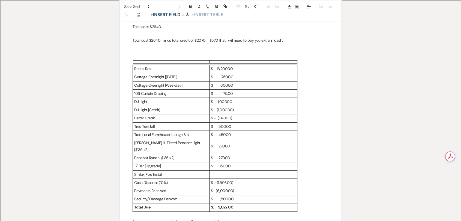
click at [237, 171] on p at bounding box center [253, 174] width 85 height 7
click at [166, 171] on p "Smilax Pole Install" at bounding box center [171, 174] width 74 height 7
click at [219, 171] on p "$ 500.00" at bounding box center [253, 174] width 85 height 7
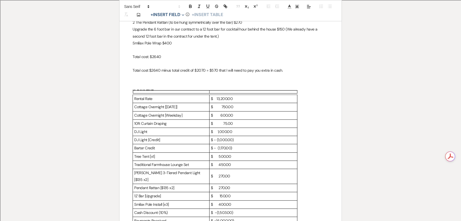
scroll to position [341, 0]
drag, startPoint x: 236, startPoint y: 149, endPoint x: 131, endPoint y: 148, distance: 105.0
click at [216, 149] on p "$ - (1,170.00)" at bounding box center [253, 148] width 85 height 7
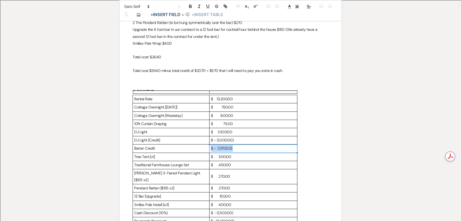
click at [216, 149] on p "$ - (1,170.00)" at bounding box center [253, 148] width 85 height 7
copy p "$ - (1,170.00)"
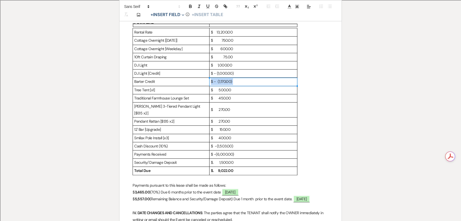
scroll to position [432, 0]
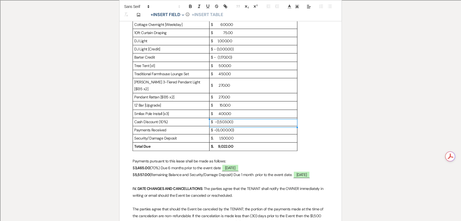
click at [248, 127] on p "$ -(6,000.00)" at bounding box center [253, 130] width 85 height 7
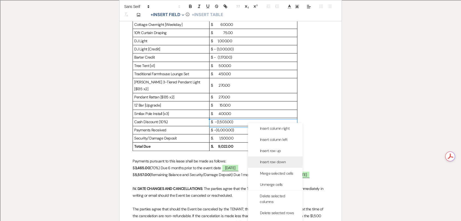
click at [282, 164] on span "Insert row down" at bounding box center [273, 162] width 26 height 6
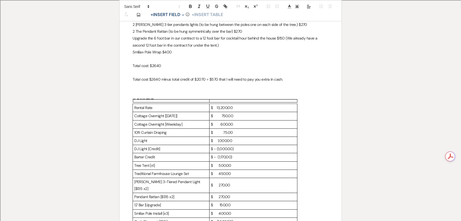
scroll to position [401, 0]
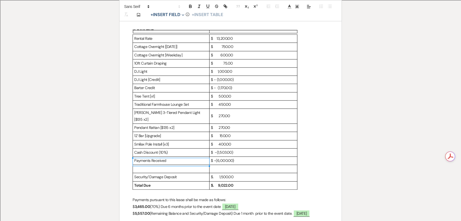
click at [232, 166] on p at bounding box center [253, 169] width 85 height 7
click at [181, 166] on p at bounding box center [171, 169] width 74 height 7
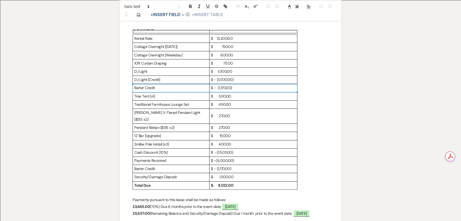
drag, startPoint x: 138, startPoint y: 88, endPoint x: 227, endPoint y: 86, distance: 88.4
click at [227, 86] on tr "Barter Credit $ - (1,170.00)" at bounding box center [215, 88] width 164 height 8
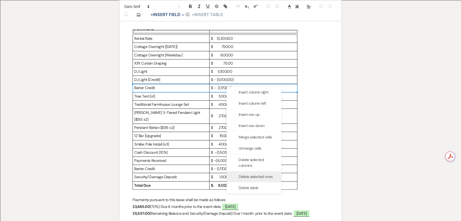
click at [259, 175] on span "Delete selected rows" at bounding box center [256, 177] width 34 height 6
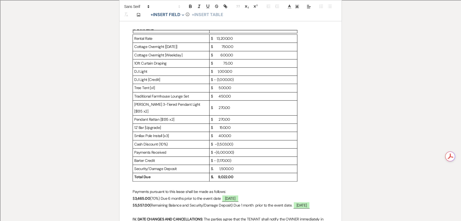
click at [175, 174] on p "Total Due" at bounding box center [171, 177] width 74 height 7
drag, startPoint x: 232, startPoint y: 152, endPoint x: 151, endPoint y: 155, distance: 81.6
click at [151, 157] on tr "Barter Credit $ - (1,170.00)" at bounding box center [215, 161] width 164 height 8
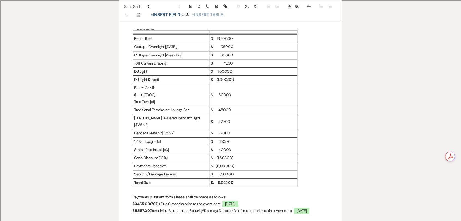
click at [238, 155] on p "$ -(1,503.00)" at bounding box center [253, 158] width 85 height 7
click at [239, 146] on p "$ 400.00" at bounding box center [253, 149] width 85 height 7
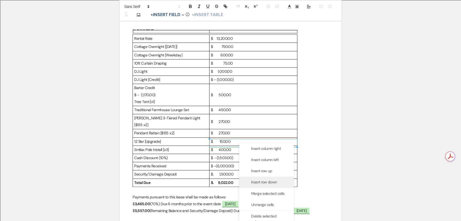
click at [274, 182] on span "Insert row down" at bounding box center [264, 182] width 26 height 6
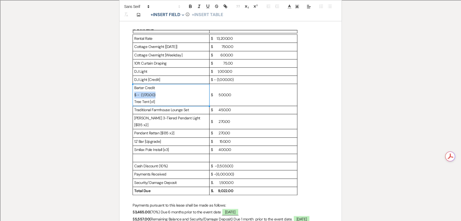
drag, startPoint x: 158, startPoint y: 95, endPoint x: 134, endPoint y: 96, distance: 23.5
click at [134, 96] on p "$ - (1,170.00)" at bounding box center [171, 95] width 74 height 7
copy p "$ - (1,170.00)"
click at [232, 155] on p at bounding box center [253, 158] width 85 height 7
drag, startPoint x: 155, startPoint y: 86, endPoint x: 133, endPoint y: 88, distance: 21.9
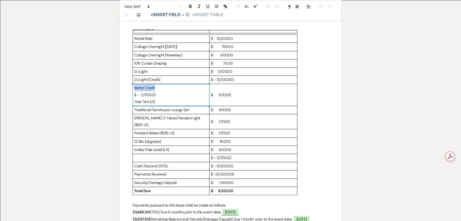
click at [133, 88] on td "Barter Credit $ - (1,170.00) Tree Tent [x1]" at bounding box center [171, 95] width 77 height 22
copy p "Barter Credit"
click at [149, 155] on p at bounding box center [171, 158] width 74 height 7
drag, startPoint x: 161, startPoint y: 94, endPoint x: 135, endPoint y: 87, distance: 26.7
click at [135, 87] on td "Barter Credit $ - (1,170.00) Tree Tent [x1]" at bounding box center [171, 95] width 77 height 22
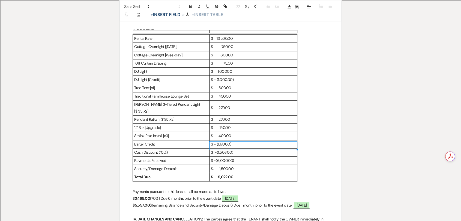
click at [215, 149] on p "$ -(1,503.00)" at bounding box center [253, 152] width 85 height 7
click at [216, 157] on p "$ -(6,000.00)" at bounding box center [253, 160] width 85 height 7
click at [215, 166] on p "$. 1,500.00" at bounding box center [253, 169] width 85 height 7
drag, startPoint x: 225, startPoint y: 145, endPoint x: 217, endPoint y: 148, distance: 8.3
click at [217, 149] on p "$ - (1,503.00)" at bounding box center [253, 152] width 85 height 7
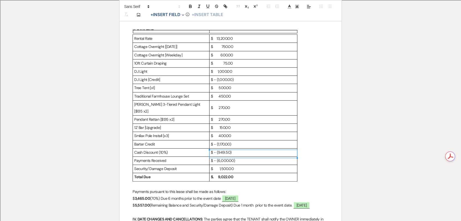
click at [238, 157] on p "$ - (6,000.00)" at bounding box center [253, 160] width 85 height 7
drag, startPoint x: 236, startPoint y: 161, endPoint x: 146, endPoint y: 162, distance: 90.3
click at [146, 165] on tr "Security/ Damage Deposit $ 1,500.00" at bounding box center [215, 169] width 164 height 8
click at [247, 166] on p "$ 1,500.00" at bounding box center [253, 169] width 85 height 7
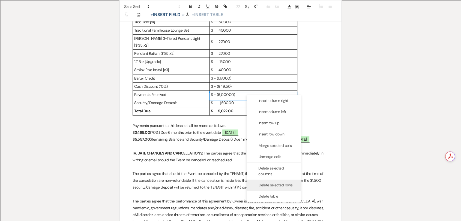
scroll to position [462, 0]
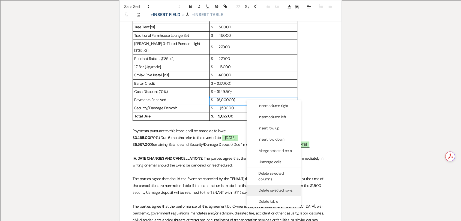
click at [274, 191] on span "Delete selected rows" at bounding box center [276, 191] width 34 height 6
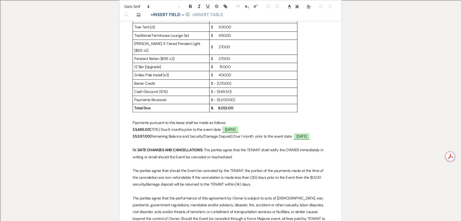
click at [242, 105] on p "$. 9,022.00" at bounding box center [253, 108] width 85 height 7
click at [227, 106] on strong "$. 9,022.00" at bounding box center [222, 108] width 22 height 5
click at [213, 106] on strong "$. 8,545.50" at bounding box center [222, 108] width 23 height 5
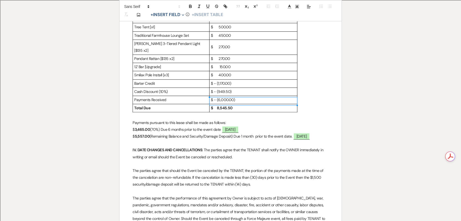
drag, startPoint x: 235, startPoint y: 100, endPoint x: 223, endPoint y: 98, distance: 12.7
click at [223, 105] on p "$ 8,545.50" at bounding box center [253, 108] width 85 height 7
click at [238, 112] on p at bounding box center [231, 115] width 196 height 7
drag, startPoint x: 150, startPoint y: 122, endPoint x: 136, endPoint y: 123, distance: 14.8
click at [136, 127] on strong "3,465.00" at bounding box center [142, 129] width 16 height 5
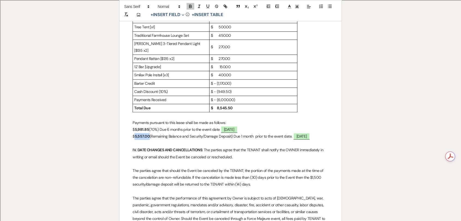
drag, startPoint x: 135, startPoint y: 128, endPoint x: 149, endPoint y: 129, distance: 13.9
click at [149, 133] on p "$ 5,557.00 (Remaining Balance and Security/Damage Deposit) Due 1 month prior to…" at bounding box center [231, 136] width 196 height 7
drag, startPoint x: 182, startPoint y: 129, endPoint x: 232, endPoint y: 131, distance: 50.2
click at [232, 133] on p "$ 2,563.65 (Remaining Balance and Security/Damage Deposit) Due 1 month prior to…" at bounding box center [231, 136] width 196 height 7
click at [142, 127] on strong "5,981.85" at bounding box center [141, 129] width 14 height 5
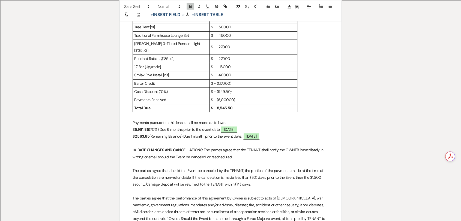
click at [142, 127] on strong "5,981.85" at bounding box center [141, 129] width 14 height 5
copy strong "5,981.85"
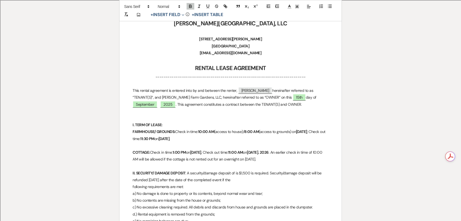
scroll to position [159, 0]
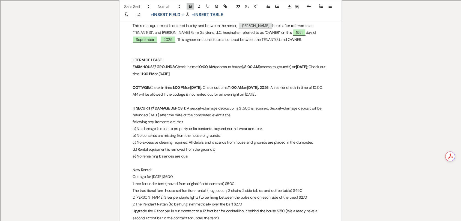
click at [201, 87] on strong "[DATE]" at bounding box center [195, 87] width 11 height 5
drag, startPoint x: 286, startPoint y: 96, endPoint x: 231, endPoint y: 98, distance: 54.9
click at [231, 98] on p "COTTAGE: Check in time: 1:00 PM [DATE] , Check out time: 11:00 AM on [DATE]. 20…" at bounding box center [231, 91] width 196 height 14
click at [252, 98] on p at bounding box center [231, 101] width 196 height 7
drag, startPoint x: 285, startPoint y: 98, endPoint x: 285, endPoint y: 92, distance: 6.0
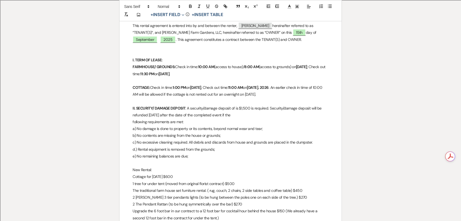
click at [285, 92] on p "COTTAGE: Check in time: 1:00 PM [DATE] , Check out time: 11:00 AM on [DATE]. 20…" at bounding box center [231, 91] width 196 height 14
drag, startPoint x: 284, startPoint y: 95, endPoint x: 290, endPoint y: 88, distance: 8.9
click at [290, 88] on p "COTTAGE: Check in time: 1:00 PM [DATE] , Check out time: 11:00 AM on [DATE]. 20…" at bounding box center [231, 91] width 196 height 14
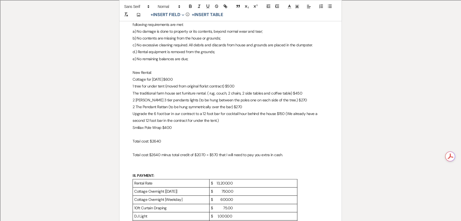
scroll to position [250, 0]
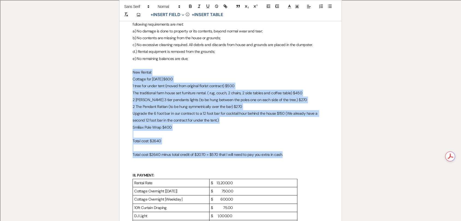
drag, startPoint x: 129, startPoint y: 72, endPoint x: 288, endPoint y: 153, distance: 178.2
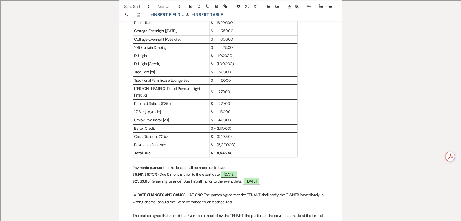
scroll to position [311, 0]
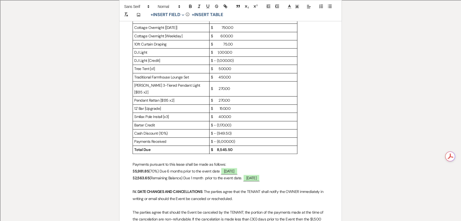
click at [259, 146] on p "$ 8,545.50" at bounding box center [253, 149] width 85 height 7
click at [258, 154] on p at bounding box center [231, 157] width 196 height 7
click at [284, 182] on p at bounding box center [231, 185] width 196 height 7
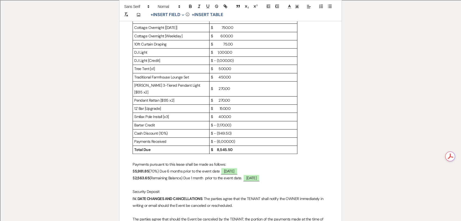
click at [149, 182] on p at bounding box center [231, 185] width 196 height 7
drag, startPoint x: 166, startPoint y: 185, endPoint x: 128, endPoint y: 184, distance: 37.4
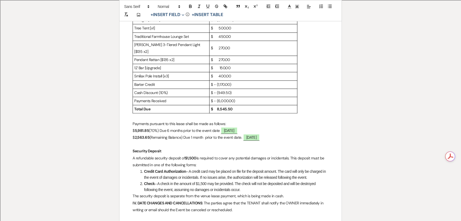
scroll to position [371, 0]
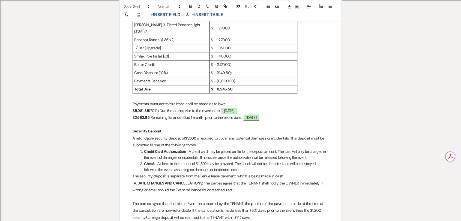
click at [133, 135] on p "A refundable security deposit of $1,500 is required to cover any potential dama…" at bounding box center [231, 142] width 196 height 14
click at [215, 138] on p "A refundable security deposit of $1,500 is required to cover any potential dama…" at bounding box center [231, 142] width 196 height 14
click at [261, 173] on p "The security deposit is separate from the venue lease payment, which is being m…" at bounding box center [231, 176] width 196 height 7
click at [261, 164] on li "Check – A check in the amount of $1,500 may be provided. The check will not be …" at bounding box center [233, 167] width 190 height 12
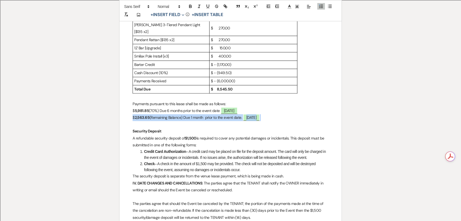
drag, startPoint x: 277, startPoint y: 110, endPoint x: 133, endPoint y: 112, distance: 143.8
click at [133, 114] on p "$ 2,563.65 (Remaining Balance) Due 1 month prior to the event date. ﻿ [DATE] ﻿" at bounding box center [231, 117] width 196 height 7
copy p "$ 2,563.65 (Remaining Balance) Due 1 month prior to the event date. ﻿ [DATE] ﻿"
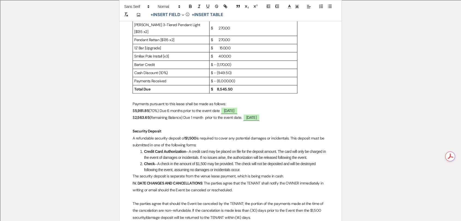
click at [287, 165] on li "Check – A check in the amount of $1,500 may be provided. The check will not be …" at bounding box center [233, 167] width 190 height 12
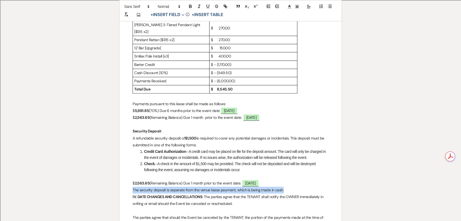
drag, startPoint x: 288, startPoint y: 182, endPoint x: 129, endPoint y: 184, distance: 158.8
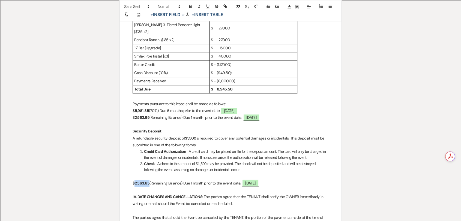
drag, startPoint x: 135, startPoint y: 176, endPoint x: 150, endPoint y: 176, distance: 15.0
click at [150, 180] on p "$ 2,563.65 (Remaining Balance) Due 1 month prior to the event date. ﻿ [DATE] ﻿" at bounding box center [231, 183] width 196 height 7
drag, startPoint x: 152, startPoint y: 175, endPoint x: 183, endPoint y: 174, distance: 31.1
click at [183, 180] on p "$ 1,500.00 (Remaining Balance) Due 1 month prior to the event date. ﻿ [DATE] ﻿" at bounding box center [231, 183] width 196 height 7
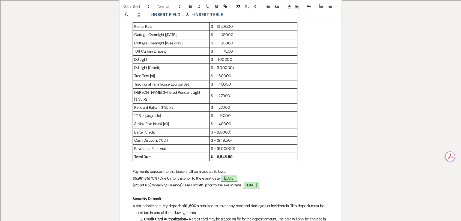
scroll to position [341, 0]
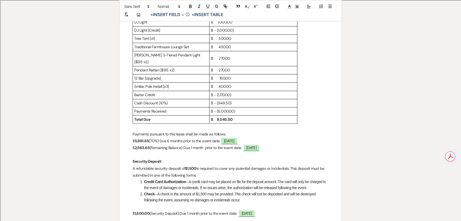
click at [151, 203] on p at bounding box center [231, 206] width 196 height 7
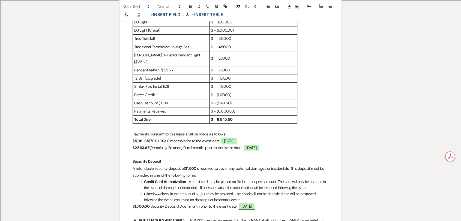
click at [292, 203] on p "$ 1,500.00 (Security Deposit) Due 1 month prior to the event date. ﻿ [DATE] ﻿" at bounding box center [231, 206] width 196 height 7
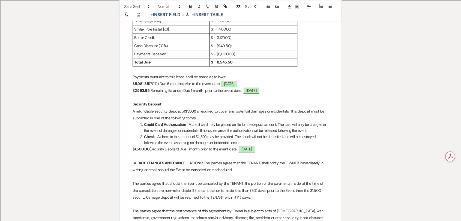
scroll to position [401, 0]
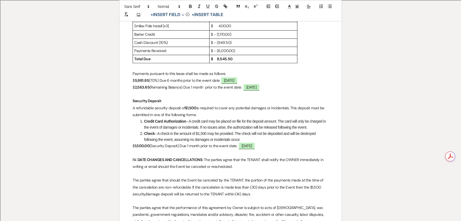
drag, startPoint x: 309, startPoint y: 121, endPoint x: 144, endPoint y: 113, distance: 165.5
click at [144, 118] on li "Credit Card Authorization – A credit card may be placed on file for the deposit…" at bounding box center [233, 124] width 190 height 12
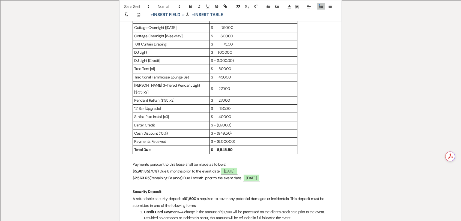
scroll to position [341, 0]
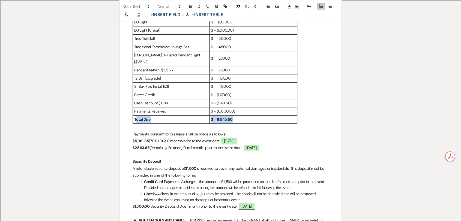
drag, startPoint x: 242, startPoint y: 112, endPoint x: 136, endPoint y: 114, distance: 105.9
click at [136, 116] on tr "Total Due $ 8,545.50" at bounding box center [215, 120] width 164 height 8
click at [164, 158] on p "Security Deposit" at bounding box center [231, 161] width 196 height 7
click at [164, 151] on p at bounding box center [231, 154] width 196 height 7
click at [167, 158] on p "Security Deposit" at bounding box center [231, 161] width 196 height 7
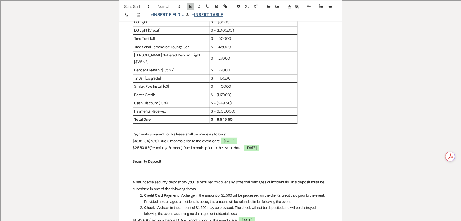
click at [200, 12] on button "+ Insert Table" at bounding box center [207, 14] width 35 height 7
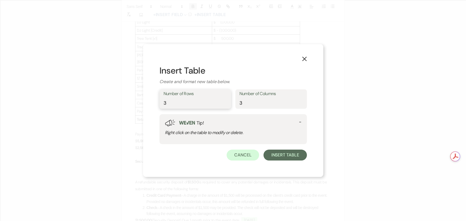
click at [146, 101] on div "X Insert Table Create and format new table below. Number of Rows 3 Number of Co…" at bounding box center [233, 110] width 180 height 133
drag, startPoint x: 260, startPoint y: 100, endPoint x: 229, endPoint y: 101, distance: 31.4
click at [229, 101] on div "Number of Rows 1 Number of Columns 3" at bounding box center [232, 99] width 147 height 20
click at [295, 155] on button "Insert table" at bounding box center [284, 155] width 43 height 11
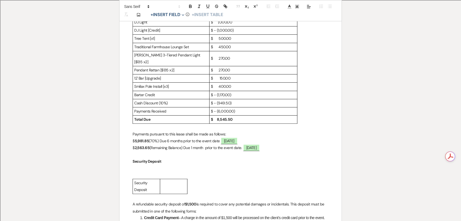
click at [170, 183] on p at bounding box center [173, 186] width 24 height 7
click at [232, 179] on div "Security Deposit $1,500.00" at bounding box center [231, 186] width 196 height 15
click at [159, 179] on td "Security Deposit" at bounding box center [146, 186] width 27 height 15
drag, startPoint x: 160, startPoint y: 169, endPoint x: 167, endPoint y: 169, distance: 7.9
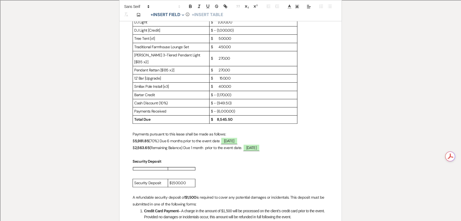
click at [172, 165] on p at bounding box center [231, 168] width 196 height 7
click at [164, 180] on p "Security Deposit" at bounding box center [150, 183] width 32 height 7
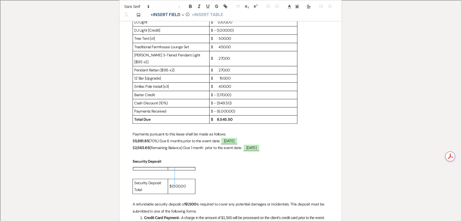
drag, startPoint x: 167, startPoint y: 169, endPoint x: 174, endPoint y: 169, distance: 6.6
click at [174, 169] on div at bounding box center [231, 168] width 196 height 3
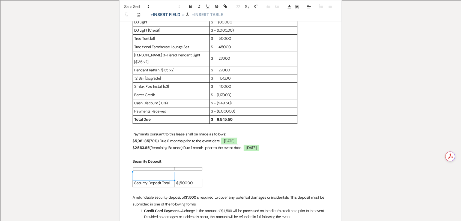
click at [167, 180] on p "Security Deposit Total" at bounding box center [153, 183] width 39 height 7
drag, startPoint x: 191, startPoint y: 175, endPoint x: 181, endPoint y: 176, distance: 9.8
click at [181, 180] on p "$1,500.00" at bounding box center [188, 183] width 24 height 7
click at [189, 180] on p "$1,500.00" at bounding box center [188, 183] width 24 height 7
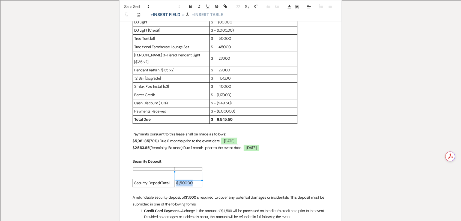
drag, startPoint x: 193, startPoint y: 175, endPoint x: 176, endPoint y: 176, distance: 16.7
click at [176, 180] on p "$1,500.00" at bounding box center [188, 183] width 24 height 7
click at [232, 179] on div "Security Deposit Total $1,500.00" at bounding box center [231, 183] width 196 height 8
click at [161, 172] on p at bounding box center [231, 175] width 196 height 7
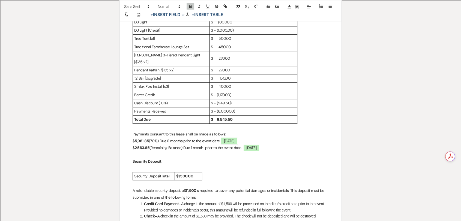
click at [181, 158] on p "Security Deposit" at bounding box center [231, 161] width 196 height 7
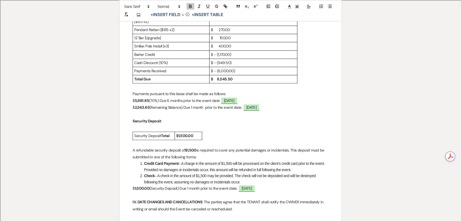
scroll to position [401, 0]
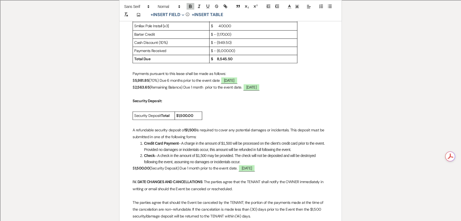
click at [238, 165] on p "$ 1,500.00 (Security Deposit) Due 1 month prior to the event date. ﻿ [DATE] ﻿" at bounding box center [231, 168] width 196 height 7
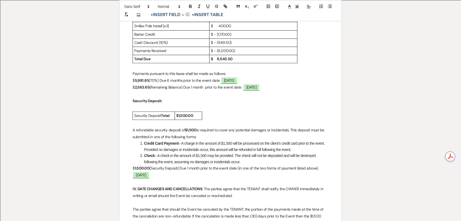
click at [176, 170] on p "$ 1,500.00 (Security Deposit) Due 1 month prior to the event date (in one of th…" at bounding box center [231, 172] width 196 height 14
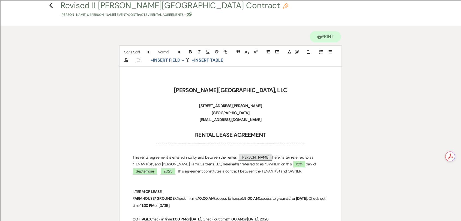
scroll to position [0, 0]
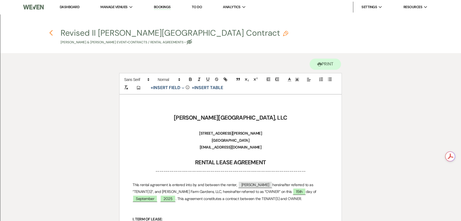
click at [52, 32] on icon "Previous" at bounding box center [51, 33] width 4 height 7
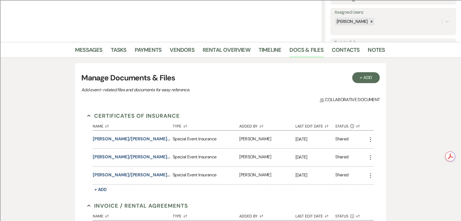
scroll to position [61, 0]
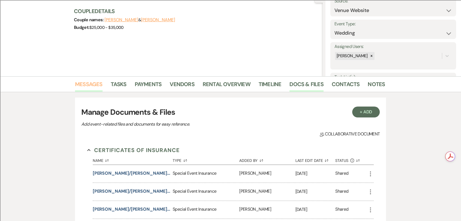
click at [89, 88] on link "Messages" at bounding box center [89, 86] width 28 height 12
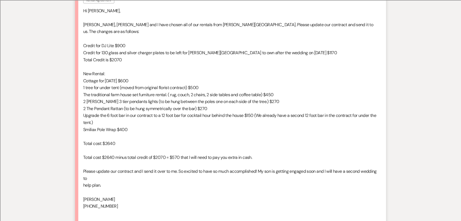
scroll to position [1060, 0]
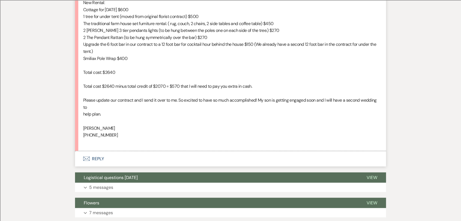
click at [94, 151] on button "Envelope Reply" at bounding box center [230, 158] width 311 height 15
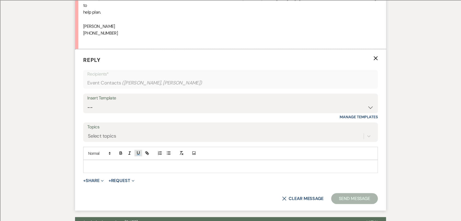
scroll to position [1168, 0]
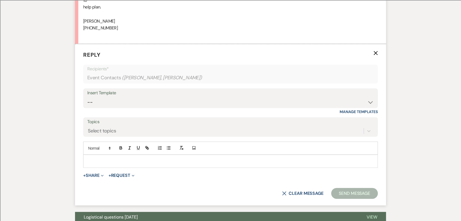
click at [140, 158] on p at bounding box center [231, 161] width 286 height 6
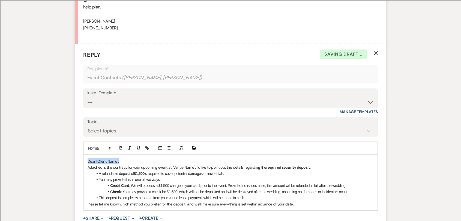
drag, startPoint x: 121, startPoint y: 146, endPoint x: 87, endPoint y: 145, distance: 33.6
click at [88, 158] on p "Dear [Client Name]," at bounding box center [231, 161] width 286 height 6
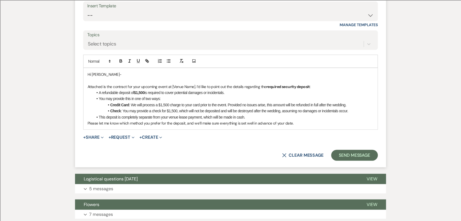
scroll to position [1259, 0]
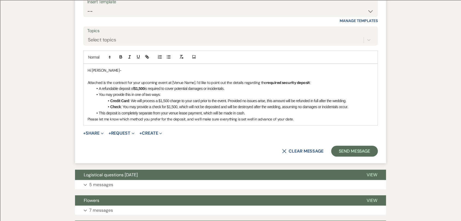
click at [113, 80] on p "Attached is the contract for your upcoming event at [Venue Name]. I’d like to p…" at bounding box center [231, 83] width 286 height 6
click at [140, 80] on p "Attached is the revised contract for your upcoming event at [Venue Name]. I’d l…" at bounding box center [231, 83] width 286 height 6
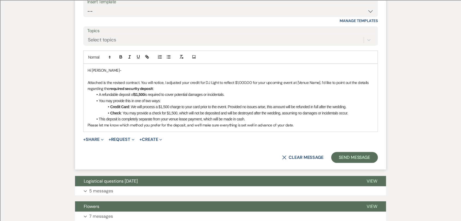
click at [234, 80] on p "Attached is the revised contract. You will notice, I adjusted your credit for D…" at bounding box center [231, 86] width 286 height 12
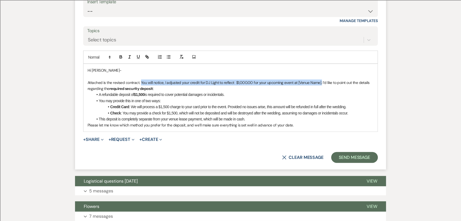
drag, startPoint x: 141, startPoint y: 68, endPoint x: 322, endPoint y: 70, distance: 180.3
click at [322, 80] on p "Attached is the revised contract. You will notice, I adjusted your credit for D…" at bounding box center [231, 86] width 286 height 12
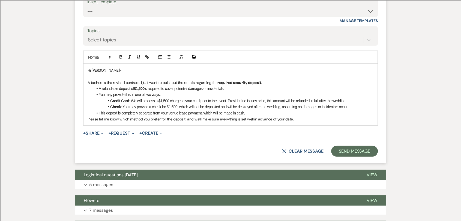
drag, startPoint x: 271, startPoint y: 72, endPoint x: 235, endPoint y: 70, distance: 36.1
click at [235, 70] on div "Hi [PERSON_NAME]- Attached is the revised contract. I just want to point out th…" at bounding box center [230, 95] width 294 height 62
click at [234, 80] on strong "required security deposit" at bounding box center [239, 82] width 44 height 5
drag, startPoint x: 204, startPoint y: 70, endPoint x: 265, endPoint y: 68, distance: 61.1
click at [265, 80] on p "Attached is the revised contract. I just want to point out the details regardin…" at bounding box center [231, 83] width 286 height 6
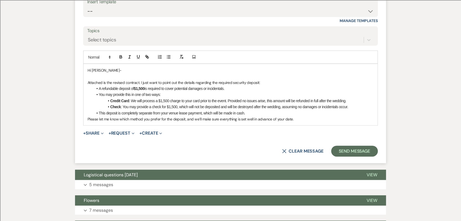
click at [199, 80] on p "Attached is the revised contract. I just want to point out the details regardin…" at bounding box center [231, 83] width 286 height 6
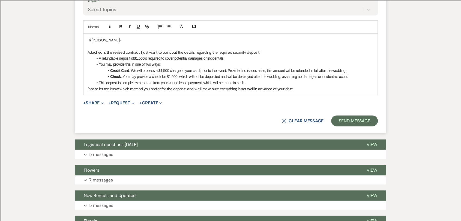
click at [224, 86] on p "Please let me know which method you prefer for the deposit, and we’ll make sure…" at bounding box center [231, 89] width 286 height 6
click at [299, 86] on p "Please let me know which method you prefer for the deposit, and we’ll make sure…" at bounding box center [231, 89] width 286 height 6
click at [294, 86] on p "Please let me know which method you prefer for the deposit, and we’ll make sure…" at bounding box center [231, 89] width 286 height 6
click at [260, 49] on p "Attached is the revised contract. I just want to point out the details regardin…" at bounding box center [231, 52] width 286 height 6
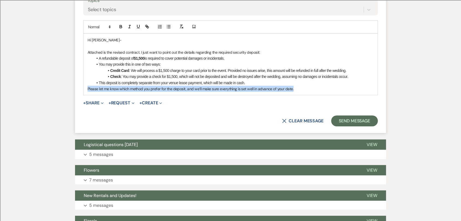
drag, startPoint x: 299, startPoint y: 76, endPoint x: 85, endPoint y: 77, distance: 214.4
click at [85, 77] on div "Hi [PERSON_NAME]- Attached is the revised contract. I just want to point out th…" at bounding box center [230, 65] width 294 height 62
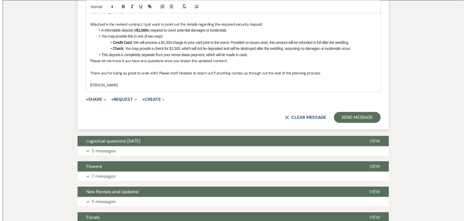
scroll to position [1319, 0]
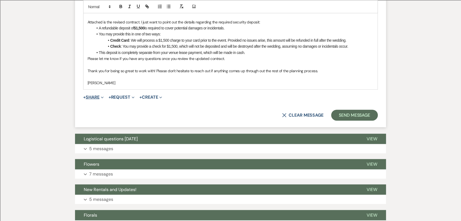
click at [97, 95] on button "+ Share Expand" at bounding box center [93, 97] width 20 height 4
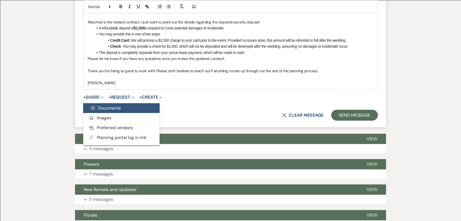
click at [104, 105] on span "Doc Upload Documents" at bounding box center [105, 108] width 31 height 6
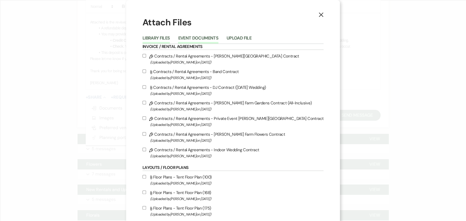
click at [208, 39] on button "Event Documents" at bounding box center [198, 40] width 40 height 8
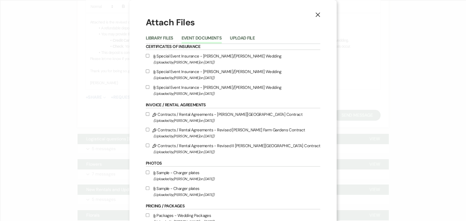
click at [207, 147] on label "Pencil Contracts / Rental Agreements - Revised II [PERSON_NAME] Farm Gardens Co…" at bounding box center [233, 148] width 174 height 13
click at [149, 147] on input "Pencil Contracts / Rental Agreements - Revised II [PERSON_NAME] Farm Gardens Co…" at bounding box center [148, 146] width 4 height 4
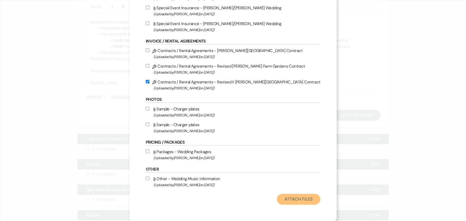
click at [284, 201] on button "Attach Files" at bounding box center [298, 199] width 43 height 11
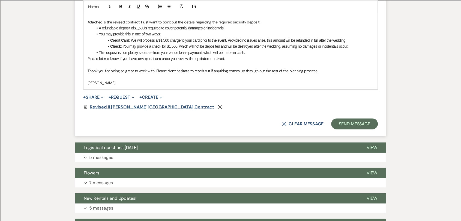
click at [145, 104] on span "Revised II [PERSON_NAME][GEOGRAPHIC_DATA] Contract" at bounding box center [152, 107] width 124 height 6
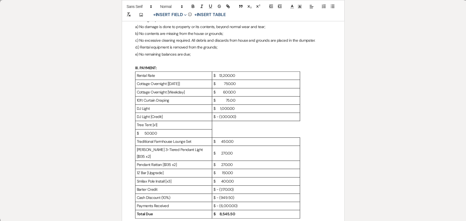
scroll to position [242, 0]
click at [201, 136] on p "$ 500.00" at bounding box center [174, 133] width 74 height 7
click at [199, 125] on p "Tree Tent [x1]" at bounding box center [174, 125] width 74 height 7
click at [271, 134] on table "Rental Rate $ 13,200.00 Cottage Overnight [[DATE]] $ 750.00 Cottage Overnight […" at bounding box center [217, 144] width 165 height 147
click at [273, 161] on p "$ 270.00" at bounding box center [255, 164] width 85 height 7
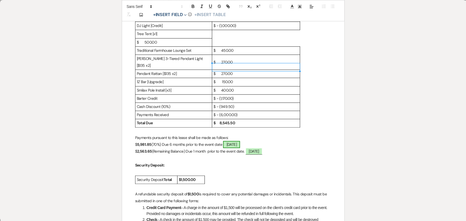
scroll to position [273, 0]
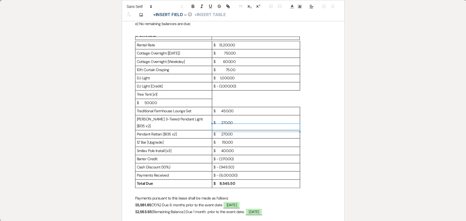
click at [185, 100] on p "$ 500.00" at bounding box center [174, 103] width 74 height 7
click at [185, 88] on p "DJ Light [Credit]" at bounding box center [174, 86] width 74 height 7
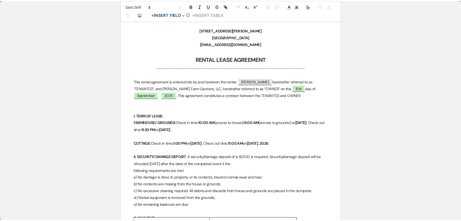
scroll to position [0, 0]
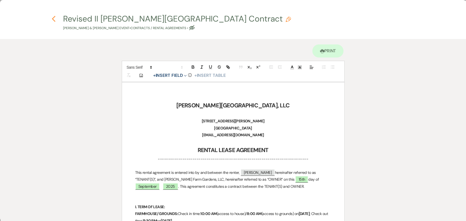
click at [52, 18] on icon "Previous" at bounding box center [54, 19] width 4 height 7
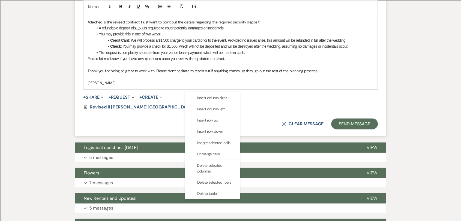
click at [288, 79] on form "Reply X Draft Recipients* Event Contacts ( [PERSON_NAME], [PERSON_NAME] ) Inser…" at bounding box center [230, 15] width 311 height 244
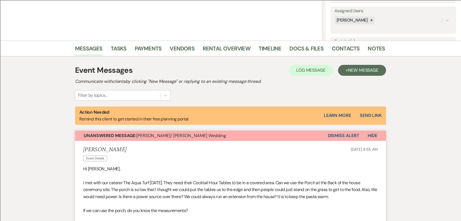
scroll to position [46, 0]
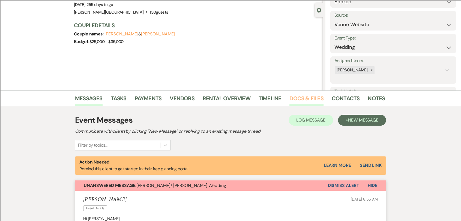
click at [304, 98] on link "Docs & Files" at bounding box center [306, 100] width 34 height 12
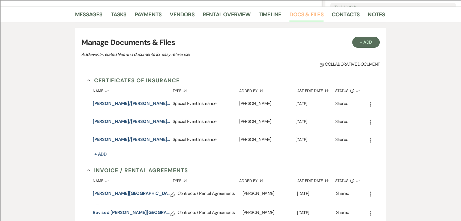
scroll to position [198, 0]
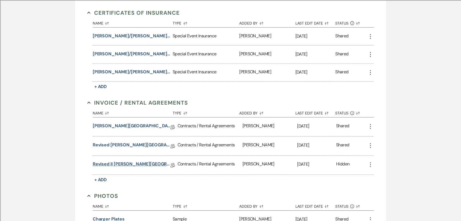
click at [135, 163] on link "Revised II [PERSON_NAME][GEOGRAPHIC_DATA] Contract" at bounding box center [132, 165] width 78 height 8
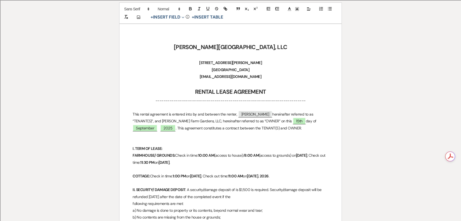
scroll to position [212, 0]
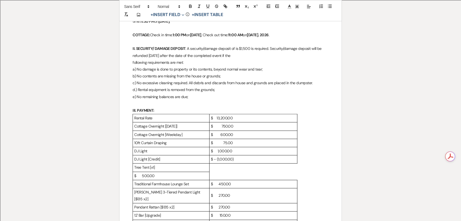
click at [192, 165] on p "Tree Tent [x1]" at bounding box center [171, 167] width 74 height 7
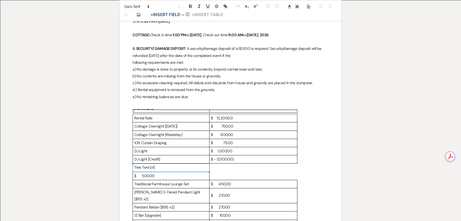
click at [196, 170] on p "Tree Tent [x1]" at bounding box center [171, 167] width 74 height 7
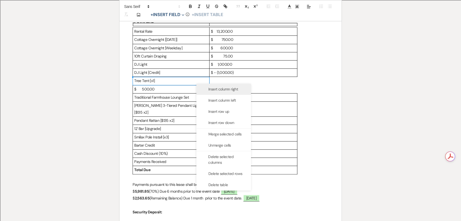
scroll to position [303, 0]
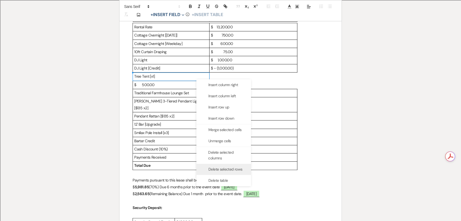
click at [216, 170] on span "Delete selected rows" at bounding box center [225, 170] width 34 height 6
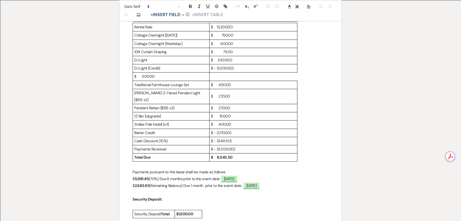
click at [187, 76] on p "$ 500.00" at bounding box center [171, 76] width 74 height 7
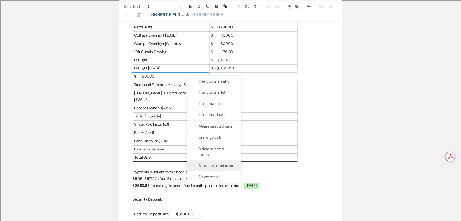
click at [215, 166] on span "Delete selected rows" at bounding box center [216, 166] width 34 height 6
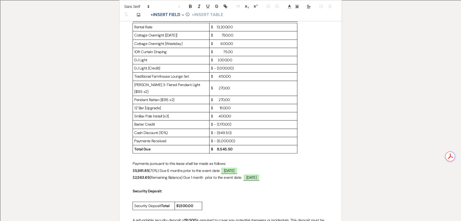
click at [247, 68] on p "$ - (1,000.00)" at bounding box center [253, 68] width 85 height 7
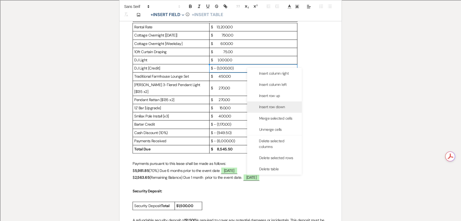
click at [275, 107] on span "Insert row down" at bounding box center [272, 107] width 26 height 6
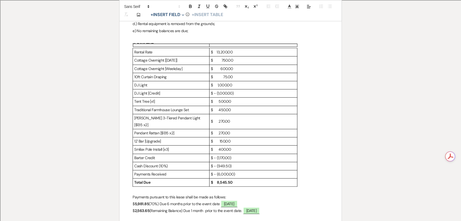
scroll to position [280, 0]
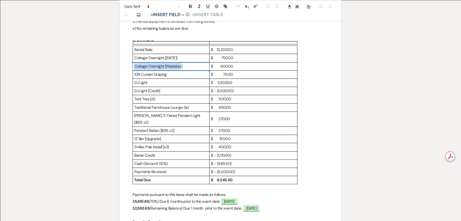
drag, startPoint x: 134, startPoint y: 65, endPoint x: 180, endPoint y: 64, distance: 46.7
click at [180, 64] on td "Cottage Overnight [Weekday]" at bounding box center [171, 66] width 77 height 8
click at [188, 67] on p "Cottage Overnight [Weekday]" at bounding box center [171, 66] width 74 height 7
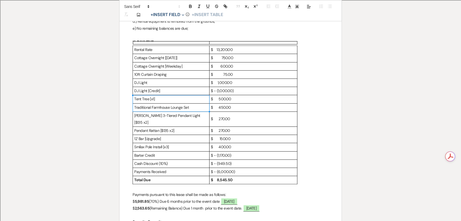
drag, startPoint x: 134, startPoint y: 99, endPoint x: 152, endPoint y: 105, distance: 19.2
click at [152, 105] on tbody "Rental Rate $ 13,200.00 Cottage Overnight [[DATE]] $ 750.00 Cottage Overnight […" at bounding box center [215, 115] width 164 height 139
click at [154, 99] on p "Tent Tree [x1]" at bounding box center [171, 99] width 74 height 7
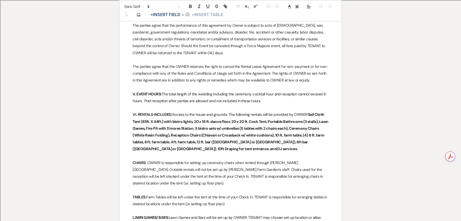
scroll to position [614, 0]
click at [209, 144] on p "VI. RENTALS INCLUDED : Access to the house and grounds. The following rentals w…" at bounding box center [231, 131] width 196 height 41
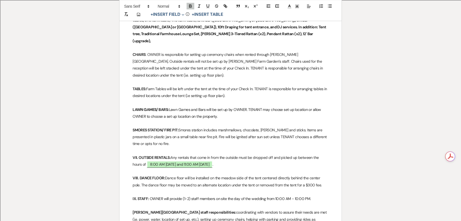
scroll to position [705, 0]
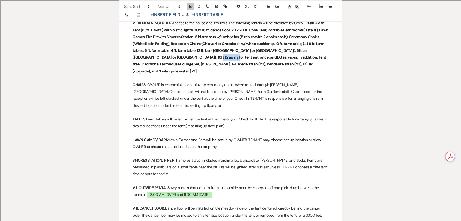
drag, startPoint x: 192, startPoint y: 50, endPoint x: 211, endPoint y: 50, distance: 18.5
click at [211, 50] on strong "Sail Cloth Tent (83ft. X 44ft.) with bistro lights, 20 x 16 ft. dance floor, 20…" at bounding box center [231, 46] width 196 height 53
click at [230, 75] on p at bounding box center [231, 78] width 196 height 7
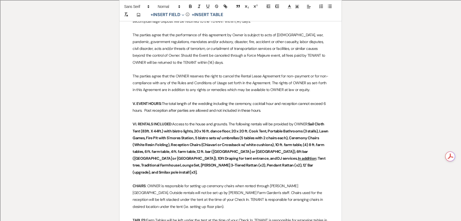
scroll to position [644, 0]
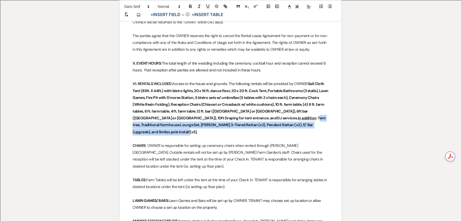
drag, startPoint x: 272, startPoint y: 116, endPoint x: 213, endPoint y: 112, distance: 59.3
click at [213, 113] on p "VI. RENTALS INCLUDED : Access to the house and grounds. The following rentals w…" at bounding box center [231, 107] width 196 height 55
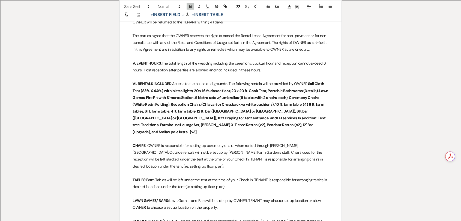
click at [216, 91] on strong "Sail Cloth Tent (83ft. X 44ft.) with bistro lights, 20 x 16 ft. dance floor, 20…" at bounding box center [231, 107] width 196 height 53
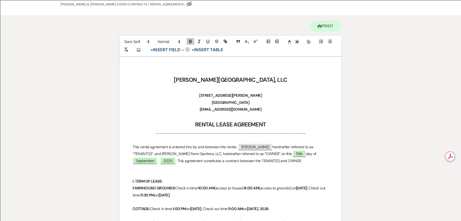
scroll to position [0, 0]
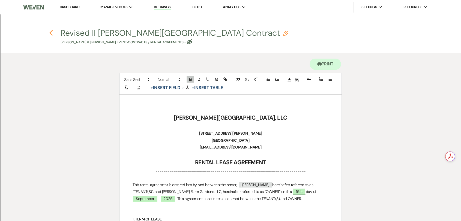
click at [52, 33] on icon "Previous" at bounding box center [51, 33] width 4 height 7
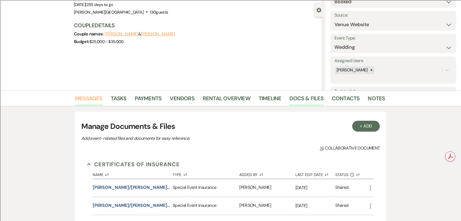
click at [83, 99] on link "Messages" at bounding box center [89, 100] width 28 height 12
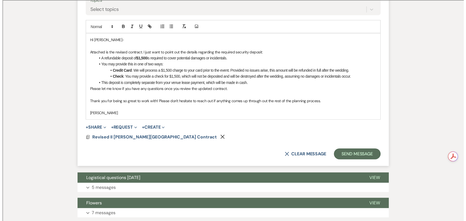
scroll to position [1299, 0]
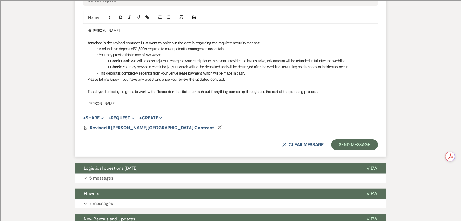
click at [218, 125] on icon "Remove" at bounding box center [220, 127] width 4 height 4
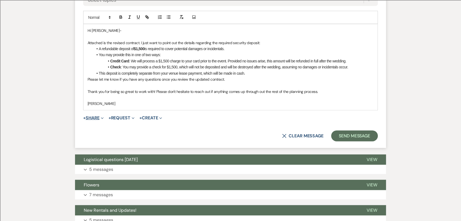
click at [99, 116] on button "+ Share Expand" at bounding box center [93, 118] width 20 height 4
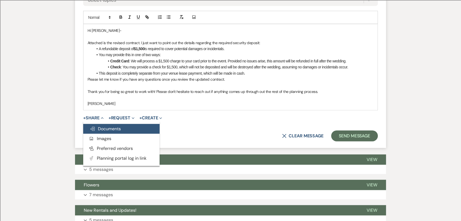
click at [105, 126] on span "Doc Upload Documents" at bounding box center [105, 129] width 31 height 6
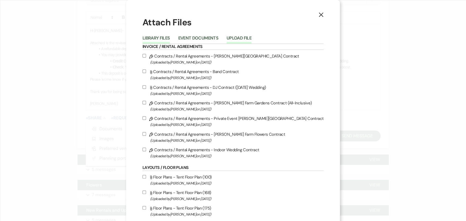
click at [242, 37] on button "Upload File" at bounding box center [238, 40] width 25 height 8
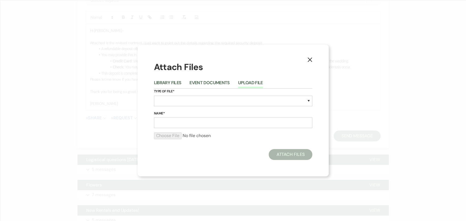
click at [312, 59] on icon "X" at bounding box center [309, 59] width 5 height 5
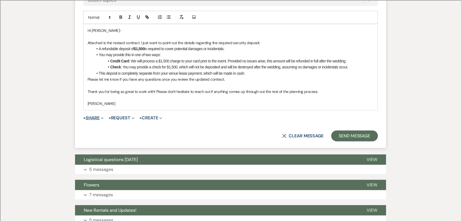
click at [98, 116] on button "+ Share Expand" at bounding box center [93, 118] width 20 height 4
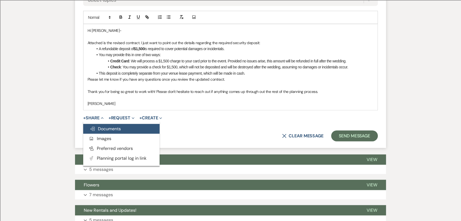
click at [103, 126] on span "Doc Upload Documents" at bounding box center [105, 129] width 31 height 6
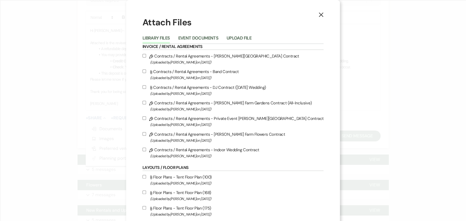
click at [167, 39] on button "Library Files" at bounding box center [156, 40] width 28 height 8
click at [197, 38] on button "Event Documents" at bounding box center [198, 40] width 40 height 8
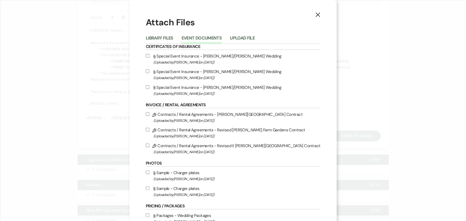
click at [192, 150] on span "(Uploaded by [PERSON_NAME] on [DATE] )" at bounding box center [236, 152] width 167 height 6
click at [149, 147] on input "Pencil Contracts / Rental Agreements - Revised II [PERSON_NAME] Farm Gardens Co…" at bounding box center [148, 146] width 4 height 4
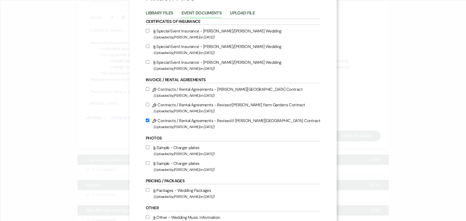
scroll to position [65, 0]
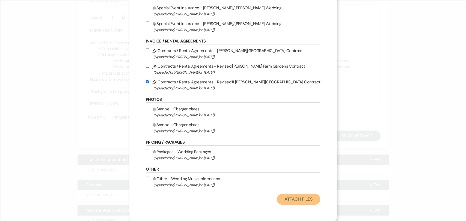
click at [291, 198] on button "Attach Files" at bounding box center [298, 199] width 43 height 11
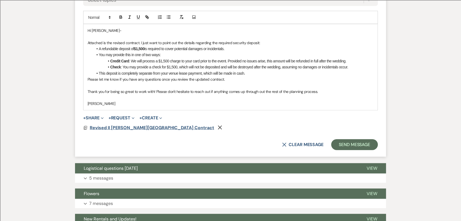
click at [136, 125] on span "Revised II [PERSON_NAME][GEOGRAPHIC_DATA] Contract" at bounding box center [152, 128] width 124 height 6
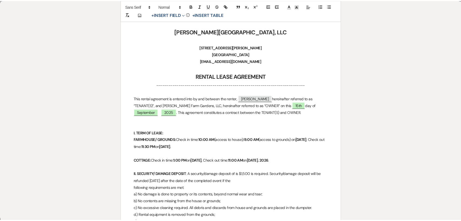
scroll to position [0, 0]
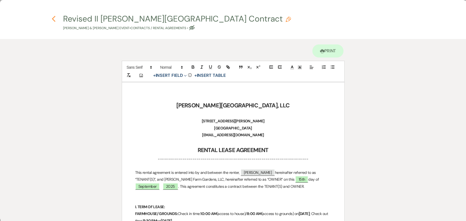
click at [53, 19] on icon "Previous" at bounding box center [54, 19] width 4 height 7
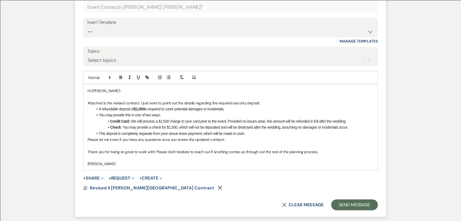
scroll to position [1238, 0]
click at [120, 100] on p "Attached is the revised contract. I just want to point out the details regardin…" at bounding box center [231, 103] width 286 height 6
click at [179, 106] on li "A refundable deposit of $1,500 is required to cover potential damages or incide…" at bounding box center [233, 109] width 280 height 6
click at [257, 106] on li "A refundable deposit of $1,500 is required to cover potential damages or incide…" at bounding box center [233, 109] width 280 height 6
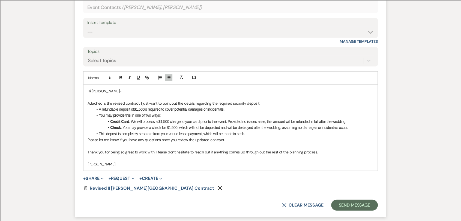
click at [87, 127] on div "Hi [PERSON_NAME]- Attached is the revised contract. I just want to point out th…" at bounding box center [230, 128] width 294 height 86
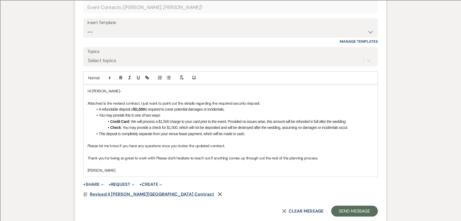
click at [129, 191] on span "Revised II [PERSON_NAME][GEOGRAPHIC_DATA] Contract" at bounding box center [152, 194] width 124 height 6
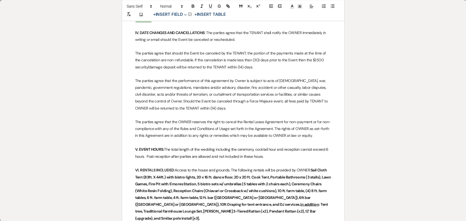
scroll to position [394, 0]
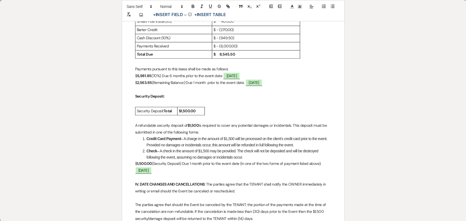
click at [144, 73] on strong "5,981.85" at bounding box center [144, 75] width 14 height 5
copy strong "5,981.85"
drag, startPoint x: 138, startPoint y: 76, endPoint x: 152, endPoint y: 75, distance: 13.7
click at [152, 80] on strong "2,563.65" at bounding box center [144, 82] width 15 height 5
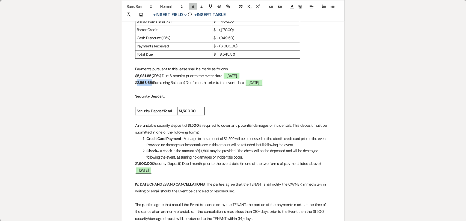
copy strong "2,563.65"
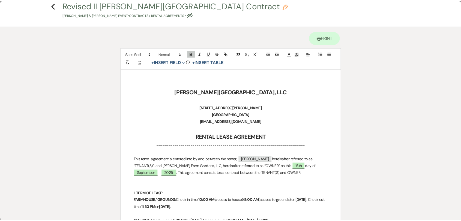
scroll to position [0, 0]
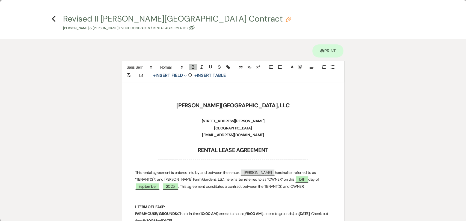
click at [51, 17] on h4 "Previous Revised II [PERSON_NAME][GEOGRAPHIC_DATA] Contract Pencil [PERSON_NAME…" at bounding box center [233, 22] width 393 height 18
click at [53, 19] on use "button" at bounding box center [54, 19] width 4 height 6
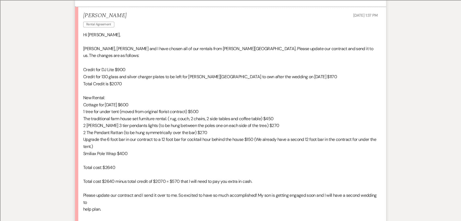
scroll to position [965, 0]
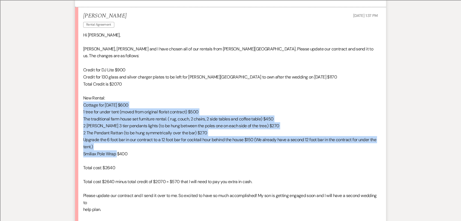
drag, startPoint x: 81, startPoint y: 90, endPoint x: 116, endPoint y: 139, distance: 60.4
click at [116, 139] on li "[PERSON_NAME] Rental Agreement [DATE] 1:37 PM Hi [PERSON_NAME], [PERSON_NAME], …" at bounding box center [230, 126] width 311 height 239
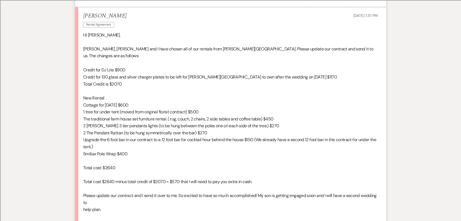
click at [215, 73] on p "Credit for 130 glass and silver charger plates to be left for [PERSON_NAME][GEO…" at bounding box center [230, 76] width 295 height 7
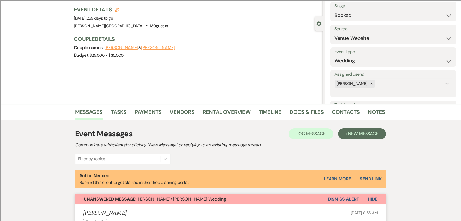
scroll to position [0, 0]
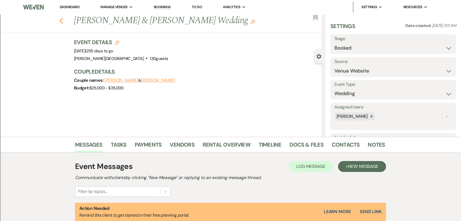
click at [63, 22] on use "button" at bounding box center [61, 21] width 4 height 6
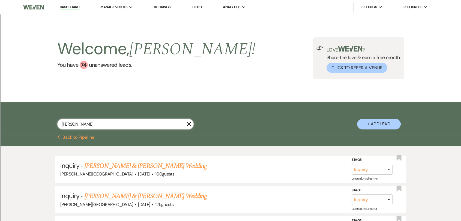
click at [83, 124] on input "[PERSON_NAME]" at bounding box center [125, 124] width 136 height 11
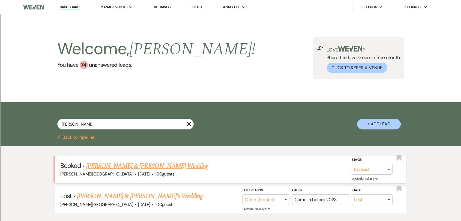
click at [136, 169] on link "[PERSON_NAME] & [PERSON_NAME] Wedding" at bounding box center [147, 166] width 122 height 10
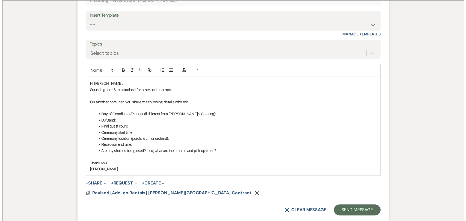
scroll to position [578, 0]
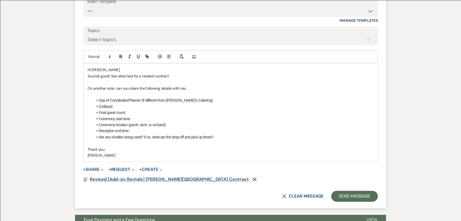
click at [135, 180] on span "Revised [Add-on Rentals] [PERSON_NAME][GEOGRAPHIC_DATA] Contract" at bounding box center [169, 179] width 159 height 6
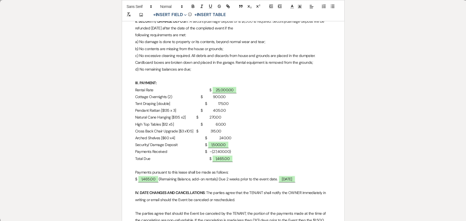
scroll to position [212, 0]
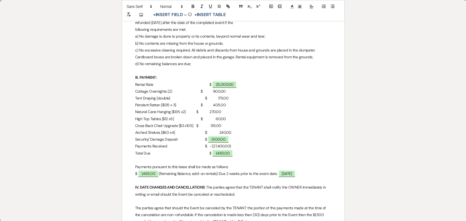
click at [189, 91] on p "Cottage Overnights (2) $ 900.00" at bounding box center [233, 91] width 196 height 7
click at [193, 95] on p "Tent Draping [double] $ 175.00" at bounding box center [233, 98] width 196 height 7
click at [192, 104] on p "Pendant Rattan [$135 x 3] $ 405.00" at bounding box center [233, 105] width 196 height 7
click at [191, 112] on p "Natural Cane Hanging [$135 x2] $ 270.00" at bounding box center [233, 112] width 196 height 7
click at [193, 126] on p "Cross Back Chair Upgrade [$3 x105] $ 315.00" at bounding box center [233, 125] width 196 height 7
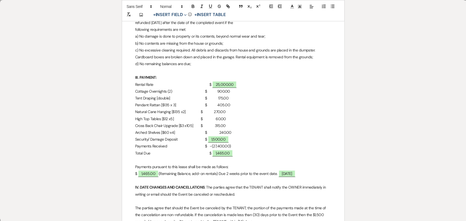
click at [228, 83] on p "Rental Rate $ ﻿ 25,000.00 ﻿" at bounding box center [233, 84] width 196 height 7
click at [227, 87] on p "Rental Rate $ ﻿ 25,000.00 ﻿" at bounding box center [233, 84] width 196 height 7
click at [226, 98] on p "Tent Draping [double] $ 175.00" at bounding box center [233, 98] width 196 height 7
click at [203, 106] on p "Pendant Rattan [$135 x 3] $ 405.00" at bounding box center [233, 105] width 196 height 7
click at [203, 110] on p "Natural Cane Hanging [$135 x2] $ 270.00" at bounding box center [233, 112] width 196 height 7
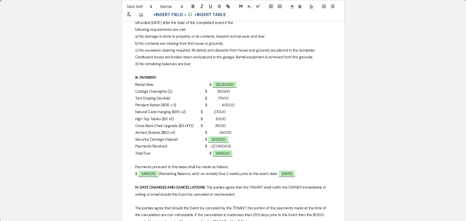
click at [203, 114] on p "Natural Cane Hanging [$135 x2] $ 270.00" at bounding box center [233, 112] width 196 height 7
click at [205, 106] on p "Pendant Rattan [$135 x 3] $ 405.00" at bounding box center [233, 105] width 196 height 7
click at [206, 98] on p "Tent Draping [double] $ 175.00" at bounding box center [233, 98] width 196 height 7
click at [207, 125] on p "Cross Back Chair Upgrade [$3 x105] $ 315.00" at bounding box center [233, 125] width 196 height 7
click at [211, 125] on p "Cross Back Chair Upgrade [$3 x105] $ 315.00" at bounding box center [233, 125] width 196 height 7
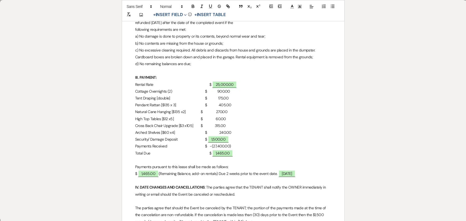
click at [210, 132] on p "Arched Shelves [$60 x4] $ 240.00" at bounding box center [233, 132] width 196 height 7
click at [229, 98] on p "Tent Draping [double] $ 175.00" at bounding box center [233, 98] width 196 height 7
click at [230, 92] on p "Cottage Overnights (2) $ 900.00" at bounding box center [233, 91] width 196 height 7
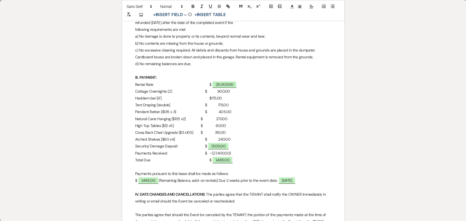
click at [199, 97] on p "Haddam bar [6'] $175.00" at bounding box center [233, 98] width 196 height 7
click at [213, 160] on span "1,465.00" at bounding box center [222, 160] width 21 height 7
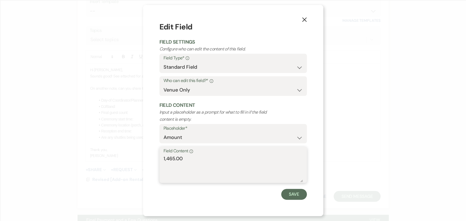
drag, startPoint x: 175, startPoint y: 159, endPoint x: 164, endPoint y: 159, distance: 10.4
click at [164, 159] on textarea "1,465.00" at bounding box center [232, 168] width 139 height 27
click at [287, 195] on button "Save" at bounding box center [294, 194] width 26 height 11
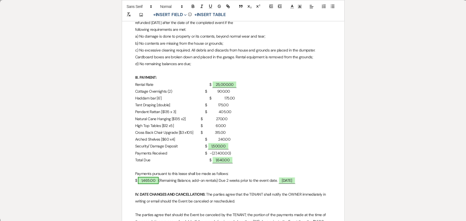
click at [142, 179] on span "1,465.00" at bounding box center [148, 180] width 21 height 7
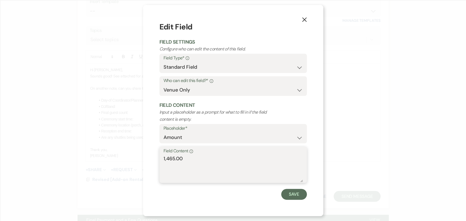
drag, startPoint x: 174, startPoint y: 158, endPoint x: 167, endPoint y: 160, distance: 7.2
click at [167, 160] on textarea "1,465.00" at bounding box center [232, 168] width 139 height 27
drag, startPoint x: 218, startPoint y: 164, endPoint x: 163, endPoint y: 161, distance: 55.2
click at [163, 161] on div "Field Content Info 1,640.00" at bounding box center [232, 165] width 147 height 36
click at [300, 196] on button "Save" at bounding box center [294, 194] width 26 height 11
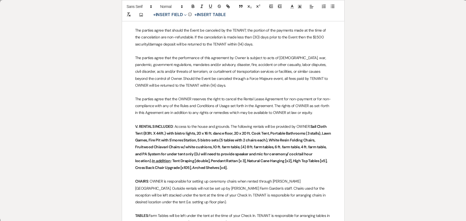
scroll to position [394, 0]
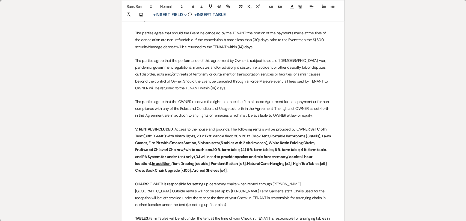
click at [155, 162] on strong "Sail Cloth Tent (83ft. X 44ft.) with bistro lights, 20 x 16 ft. dance floor, 20…" at bounding box center [233, 150] width 196 height 46
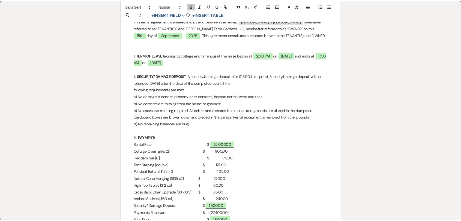
scroll to position [0, 0]
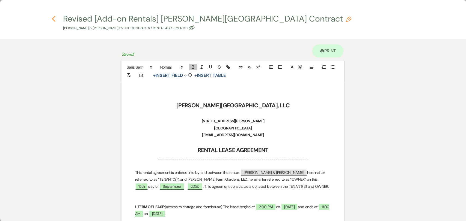
click at [54, 19] on icon "Previous" at bounding box center [54, 19] width 4 height 7
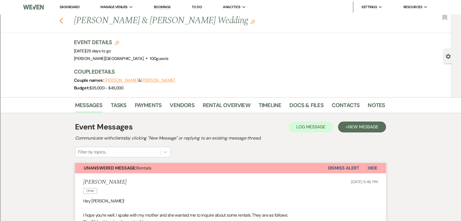
click at [63, 22] on icon "Previous" at bounding box center [61, 20] width 4 height 7
